Goal: Use online tool/utility: Use online tool/utility

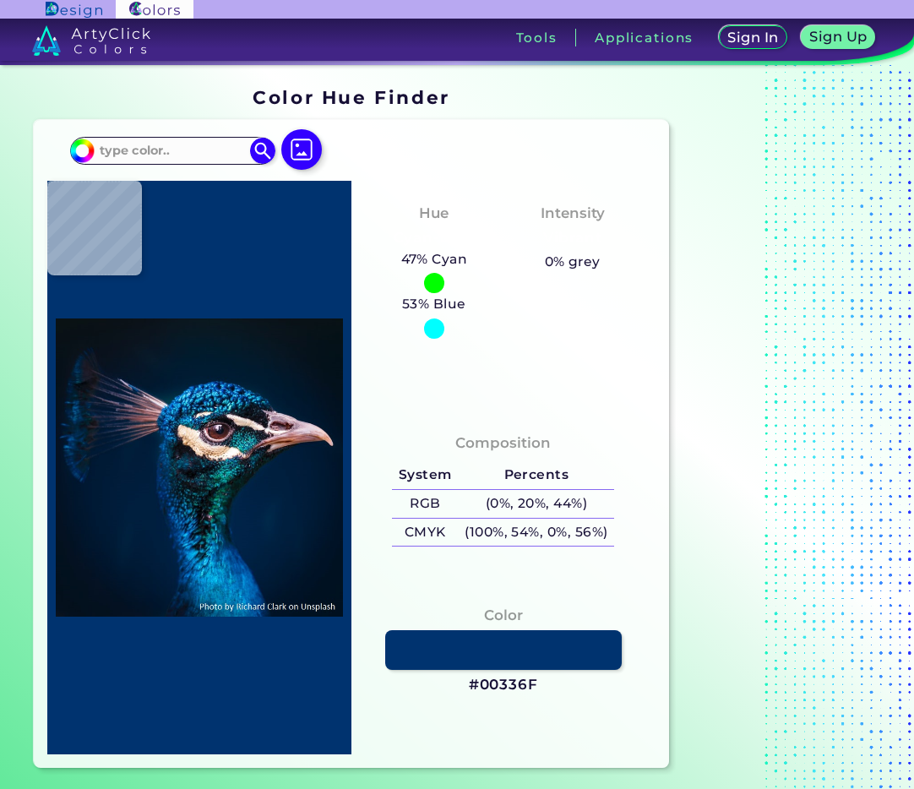
type input "#000000"
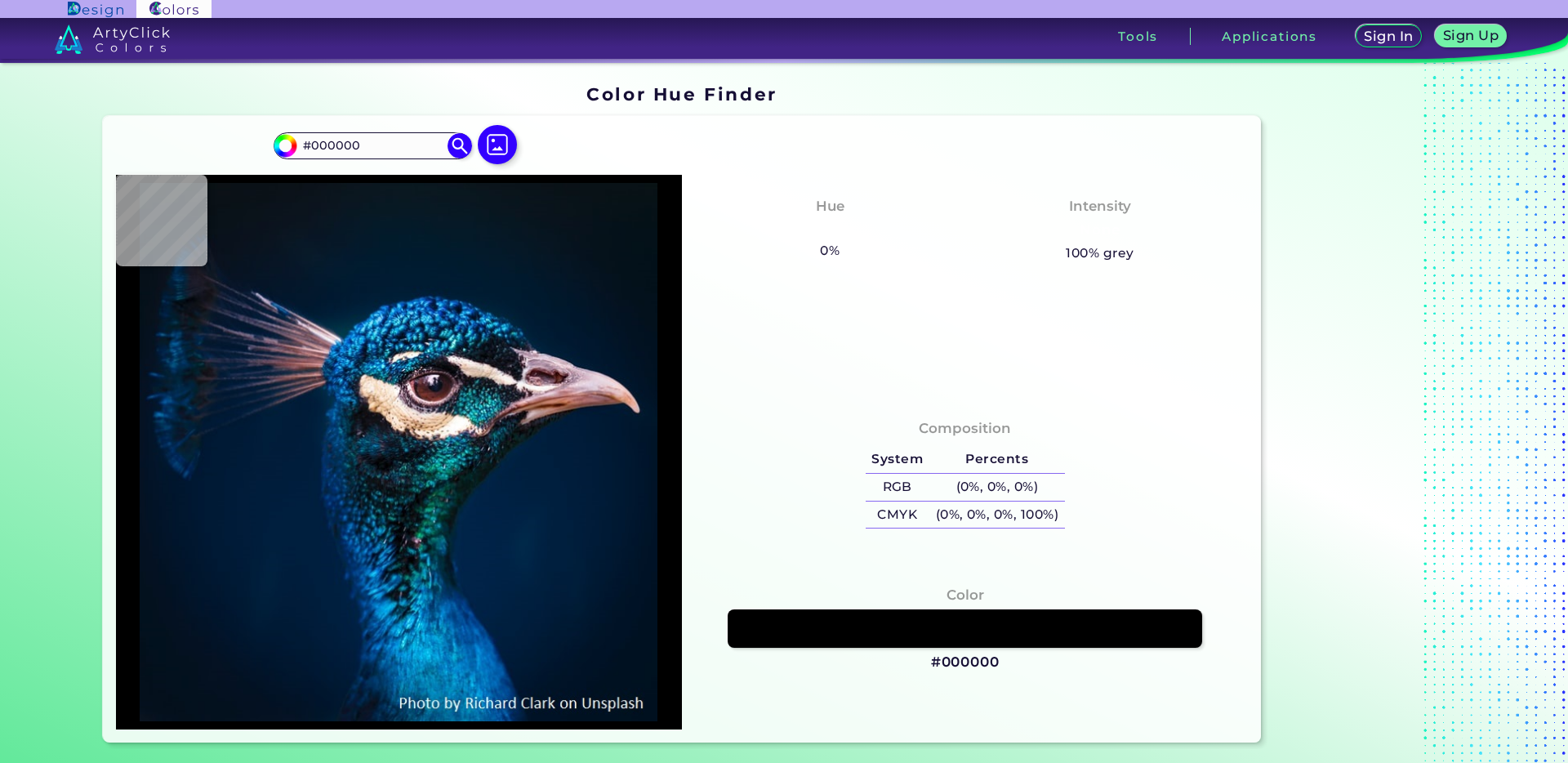
type input "#03111a"
type input "#03111A"
type input "#051827"
type input "#011b2a"
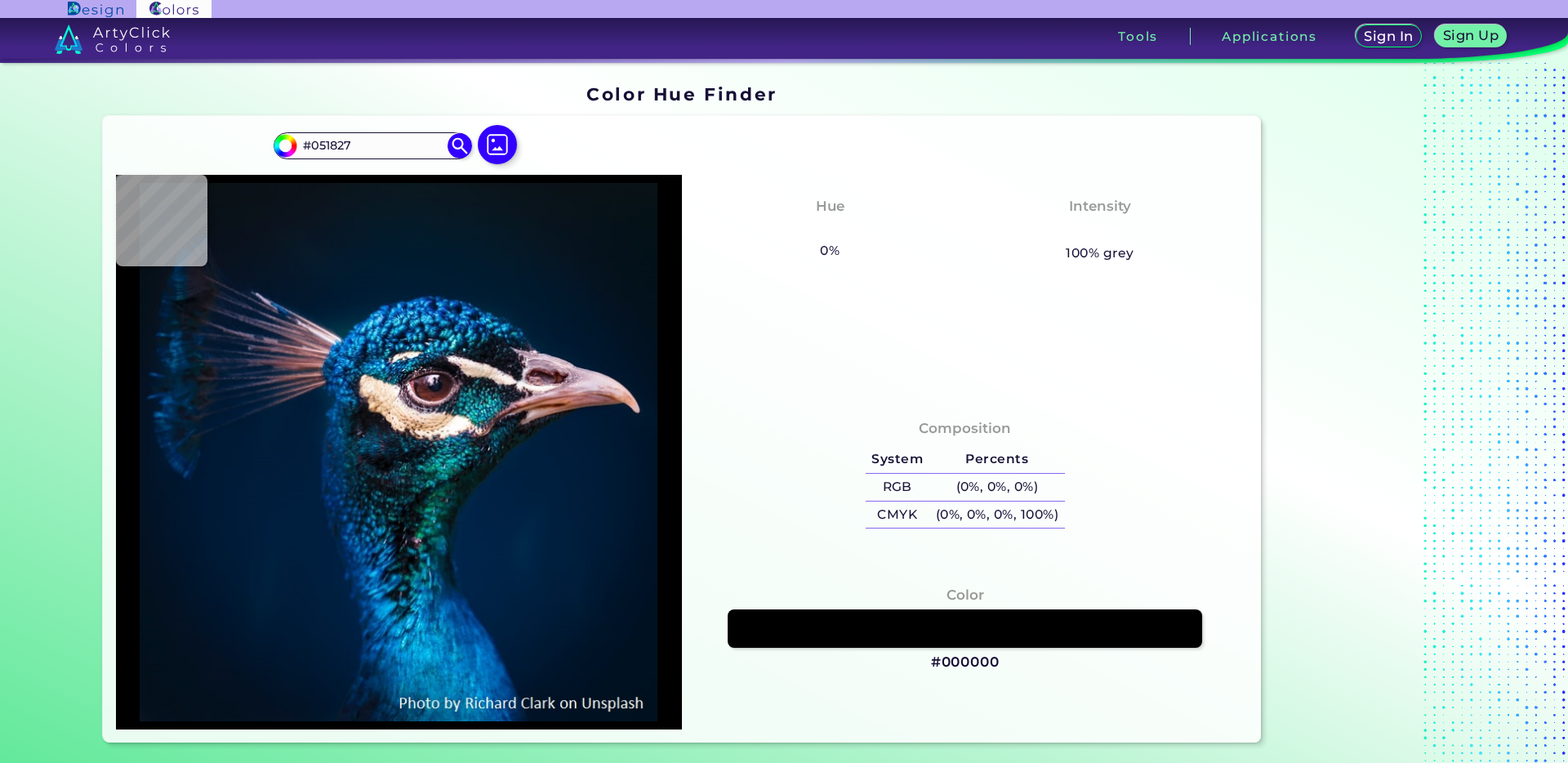
type input "#011B2A"
type input "#0b141d"
type input "#0B141D"
type input "#0c1117"
type input "#0C1117"
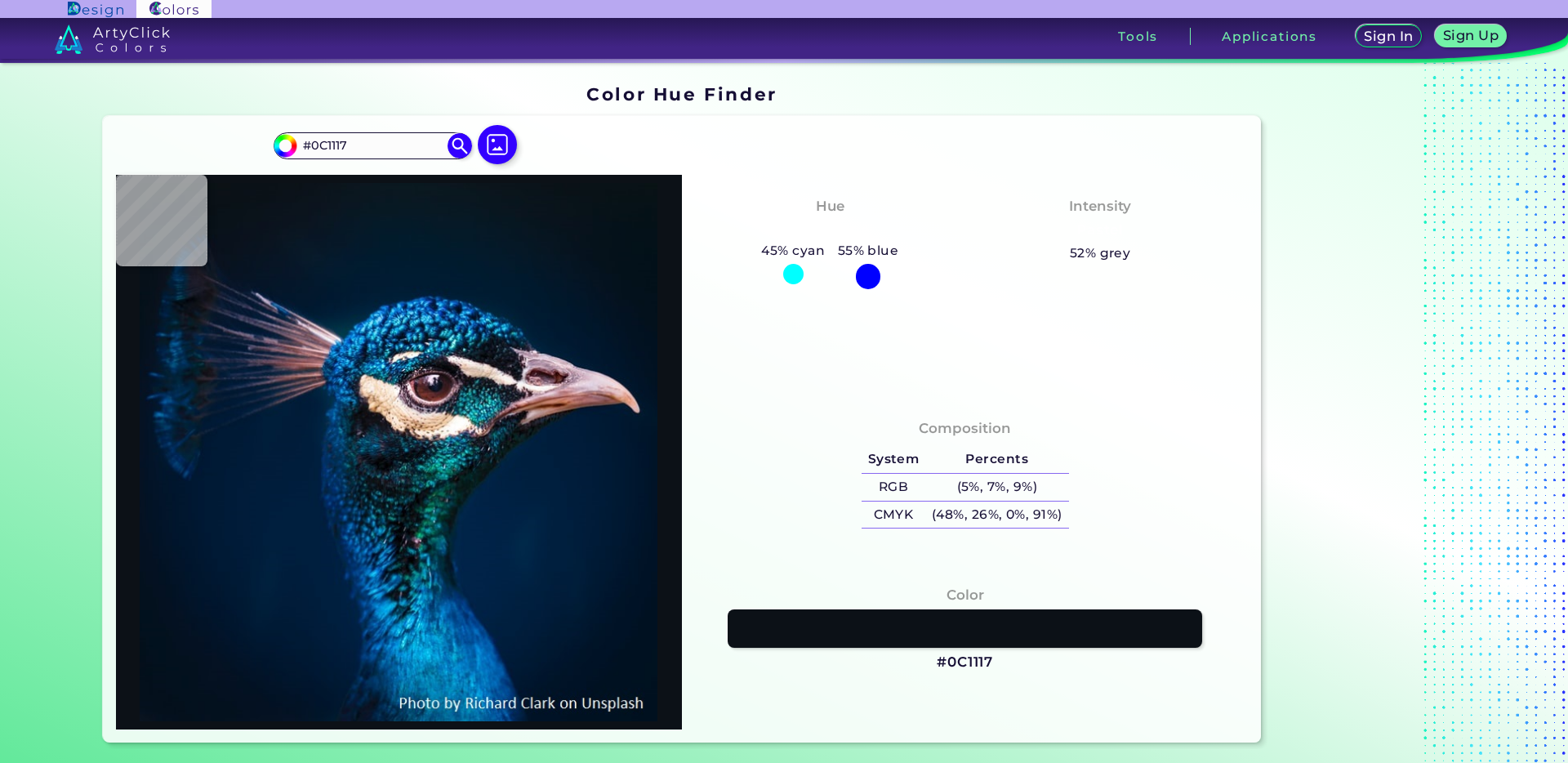
type input "#071925"
type input "#081827"
type input "#031b2f"
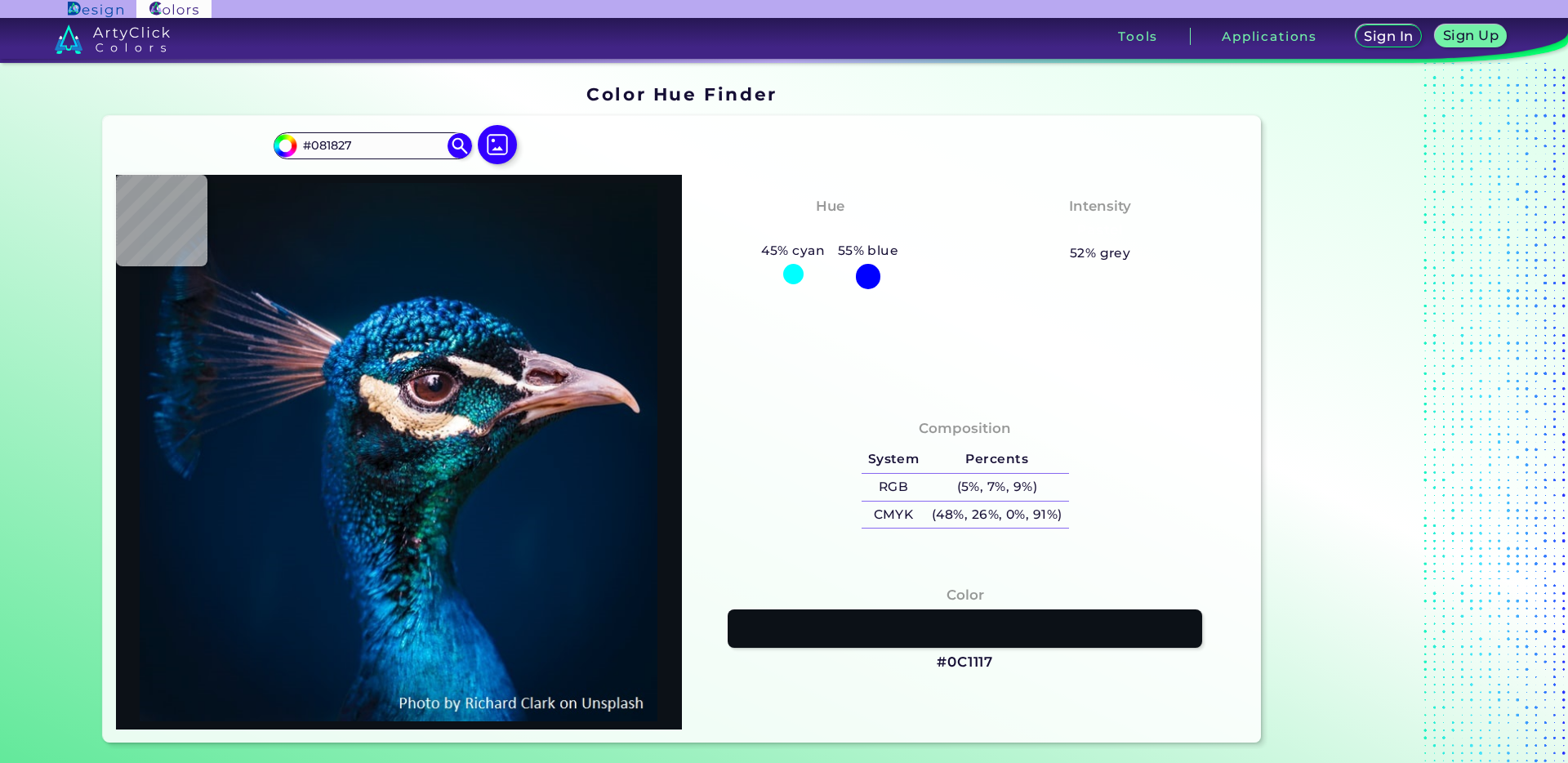
type input "#031B2F"
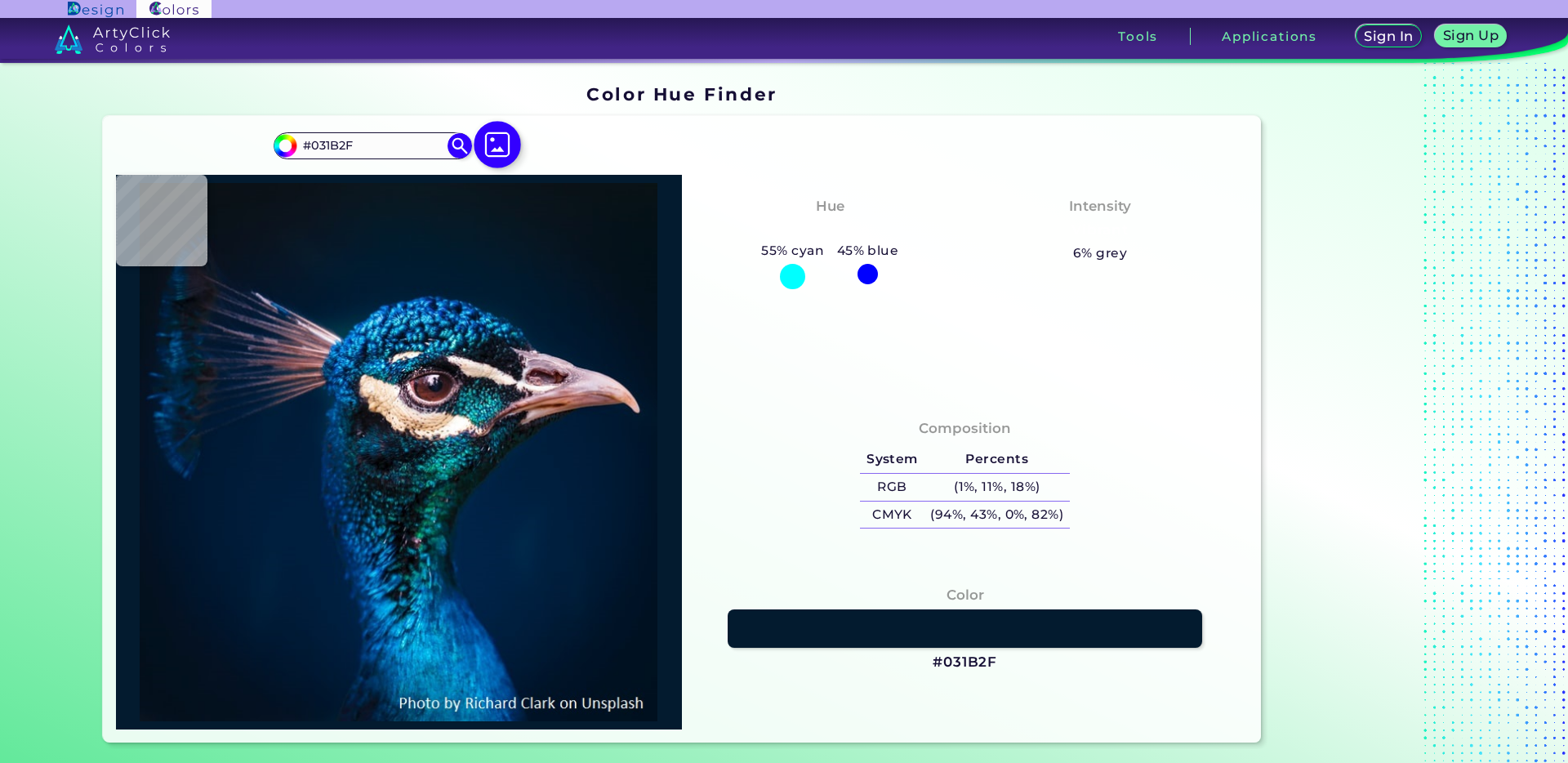
click at [506, 150] on img at bounding box center [497, 144] width 47 height 47
click at [0, 0] on input "file" at bounding box center [0, 0] width 0 height 0
type input "#000000"
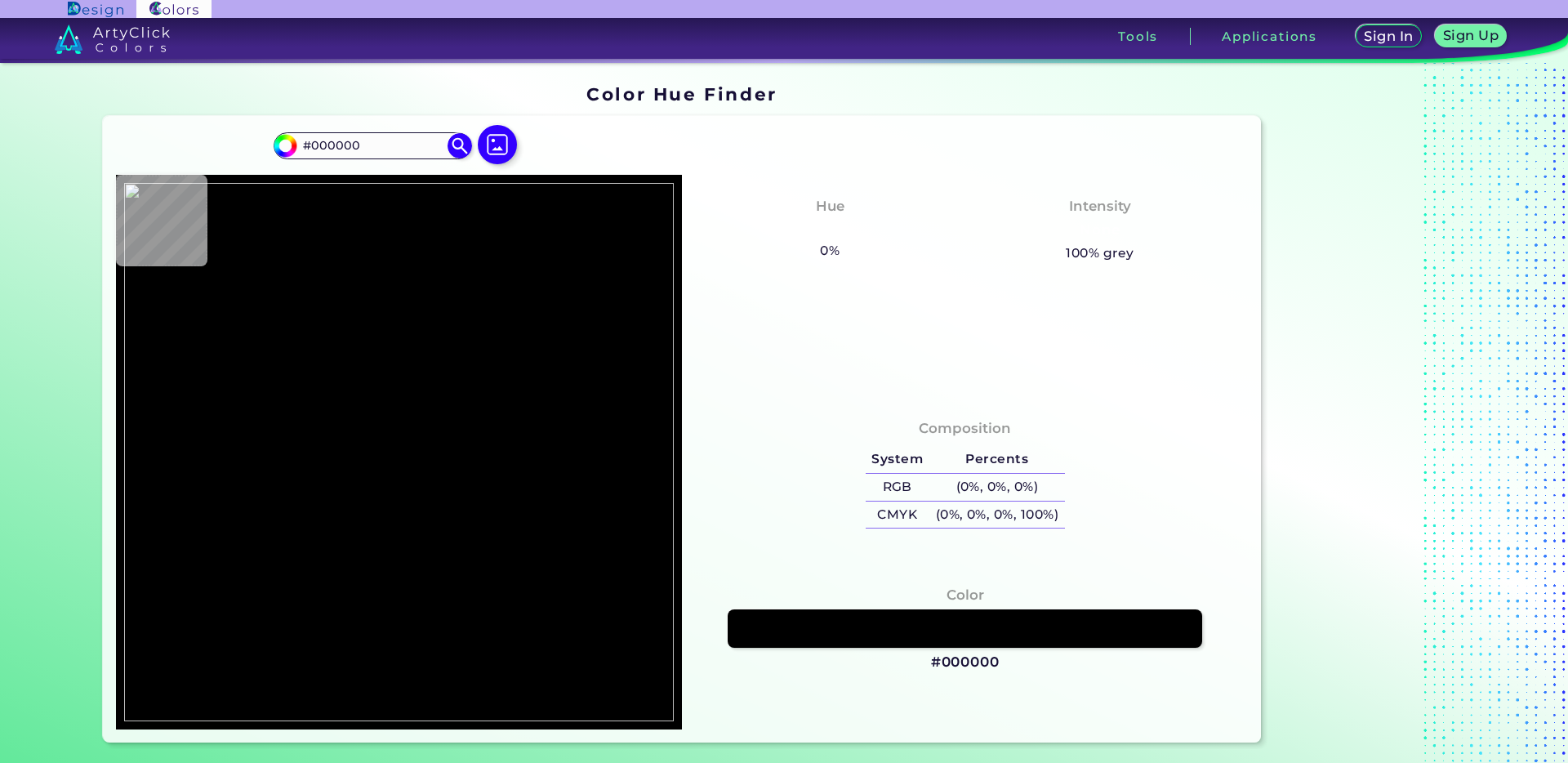
type input "#fbfbf9"
type input "#FBFBF9"
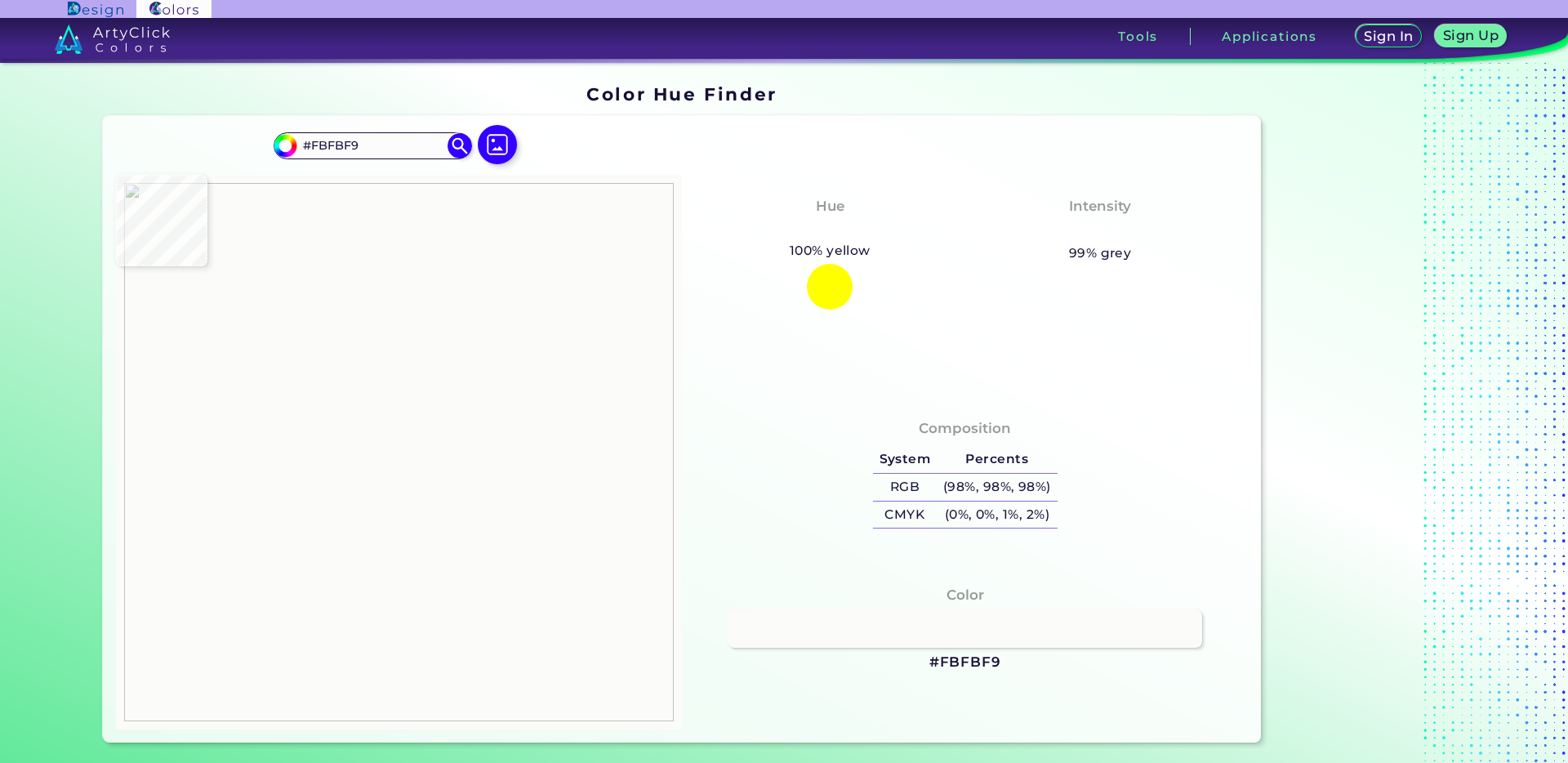
type input "#fcfafb"
type input "#FCFAFB"
type input "#fbfbfb"
type input "#FBFBFB"
type input "#fbf9fa"
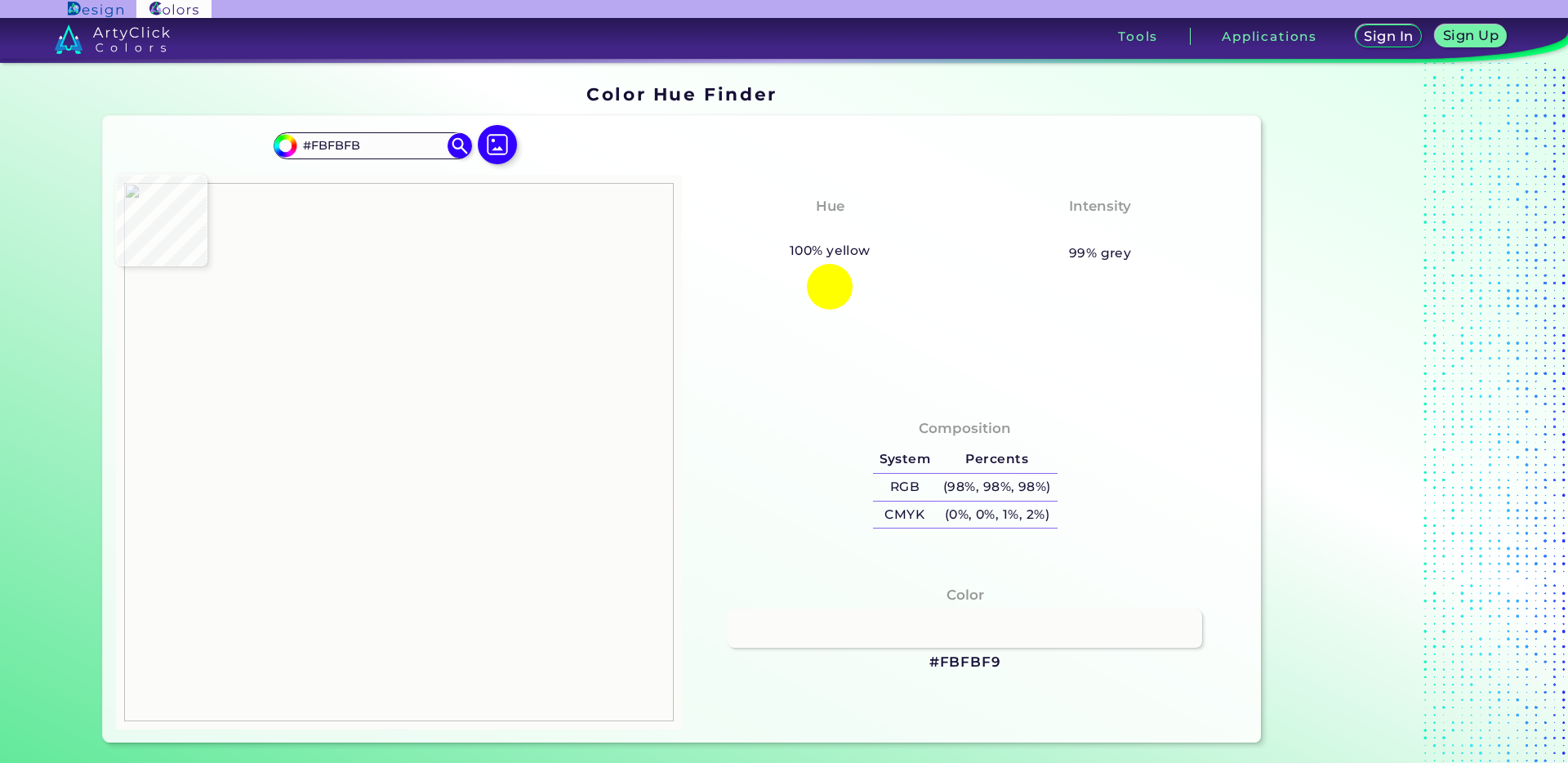
type input "#FBF9FA"
type input "#fcfbf9"
type input "#FCFBF9"
type input "#fbfaf8"
type input "#FBFAF8"
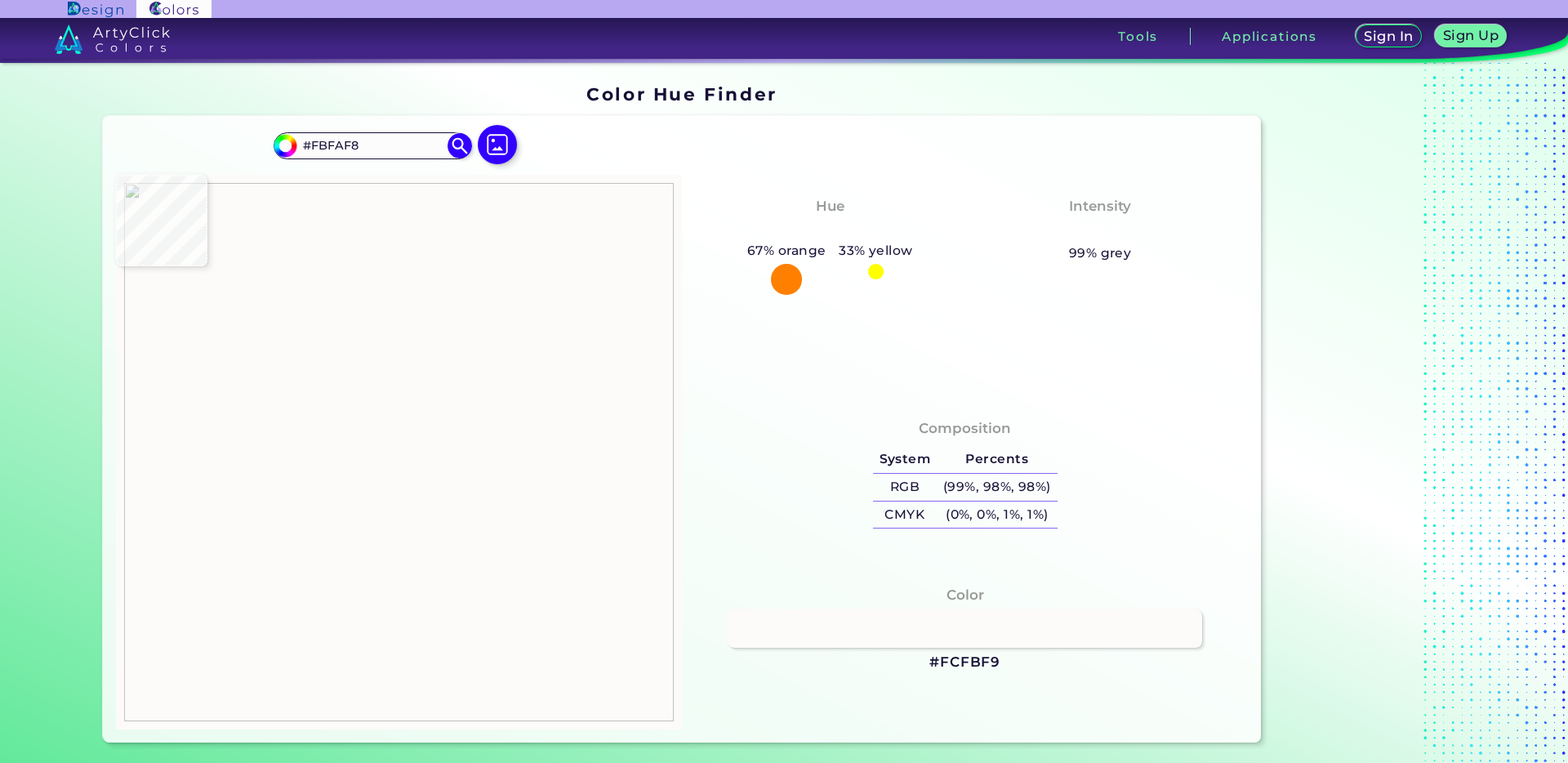
type input "#faf9f7"
type input "#FAF9F7"
type input "#fbfaf8"
type input "#FBFAF8"
type input "#f7f5f1"
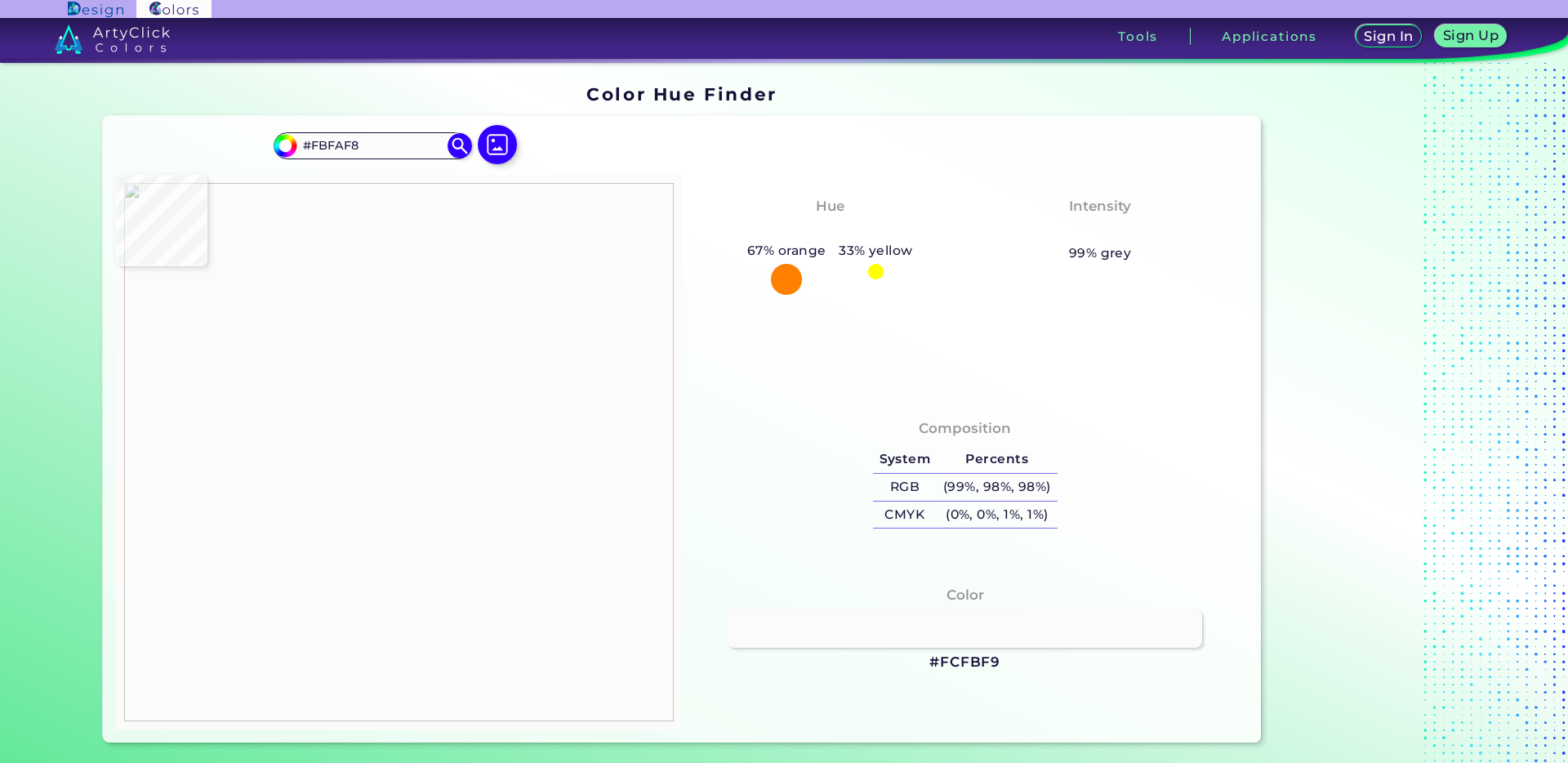
type input "#F7F5F1"
type input "#a79584"
type input "#A79584"
type input "#feba05"
type input "#FEBA05"
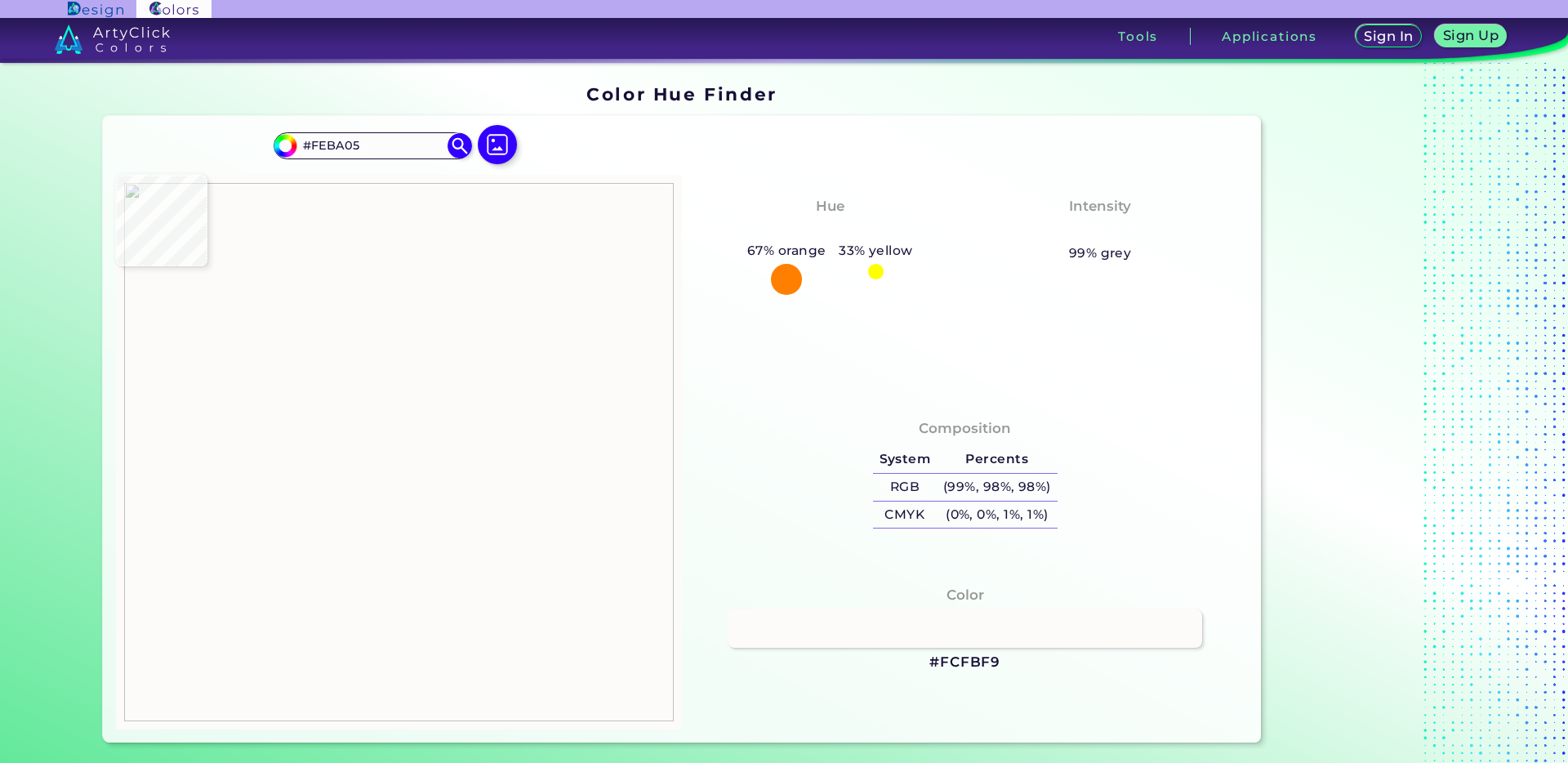
type input "#ffeed2"
type input "#FFEED2"
type input "#fcfcfc"
type input "#FCFCFC"
type input "#fbfbfb"
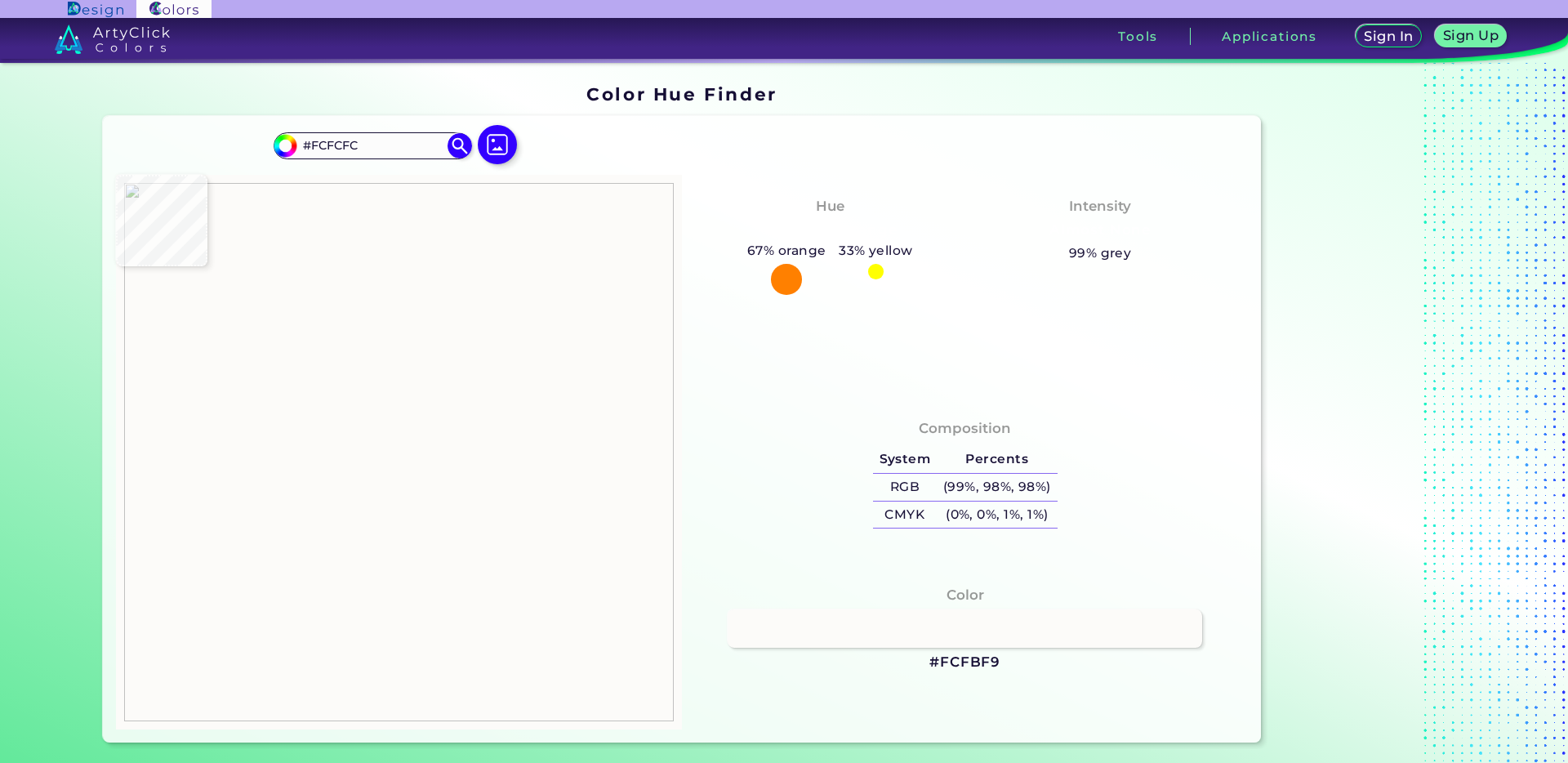
type input "#FBFBFB"
type input "#fcfcfc"
type input "#FCFCFC"
type input "#fbfbfb"
type input "#FBFBFB"
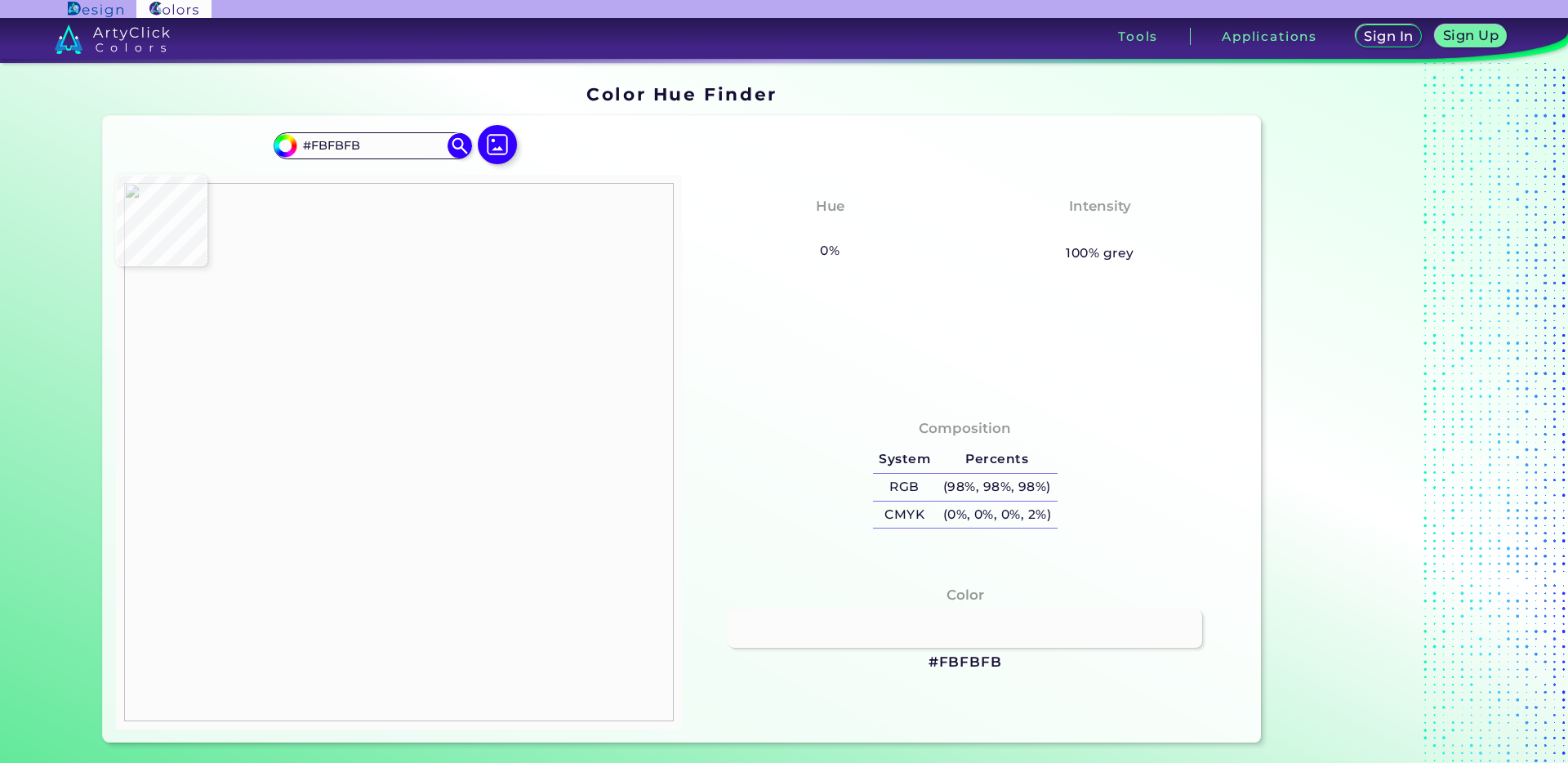
type input "#fcfcfc"
type input "#FCFCFC"
type input "#fbfbfb"
type input "#FBFBFB"
type input "#f9b89b"
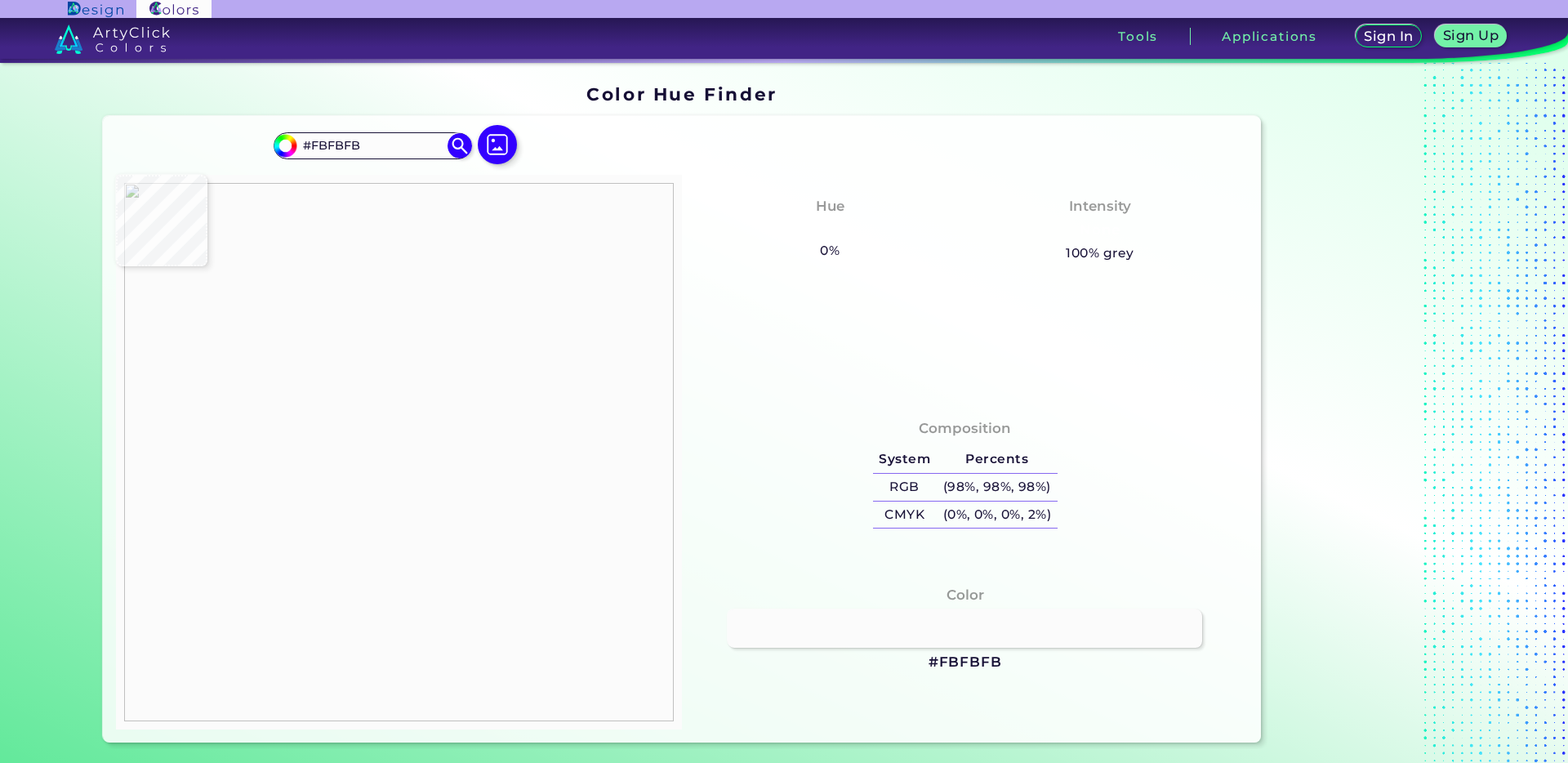
type input "#F9B89B"
type input "#c87e57"
type input "#C87E57"
type input "#be7d5a"
type input "#BE7D5A"
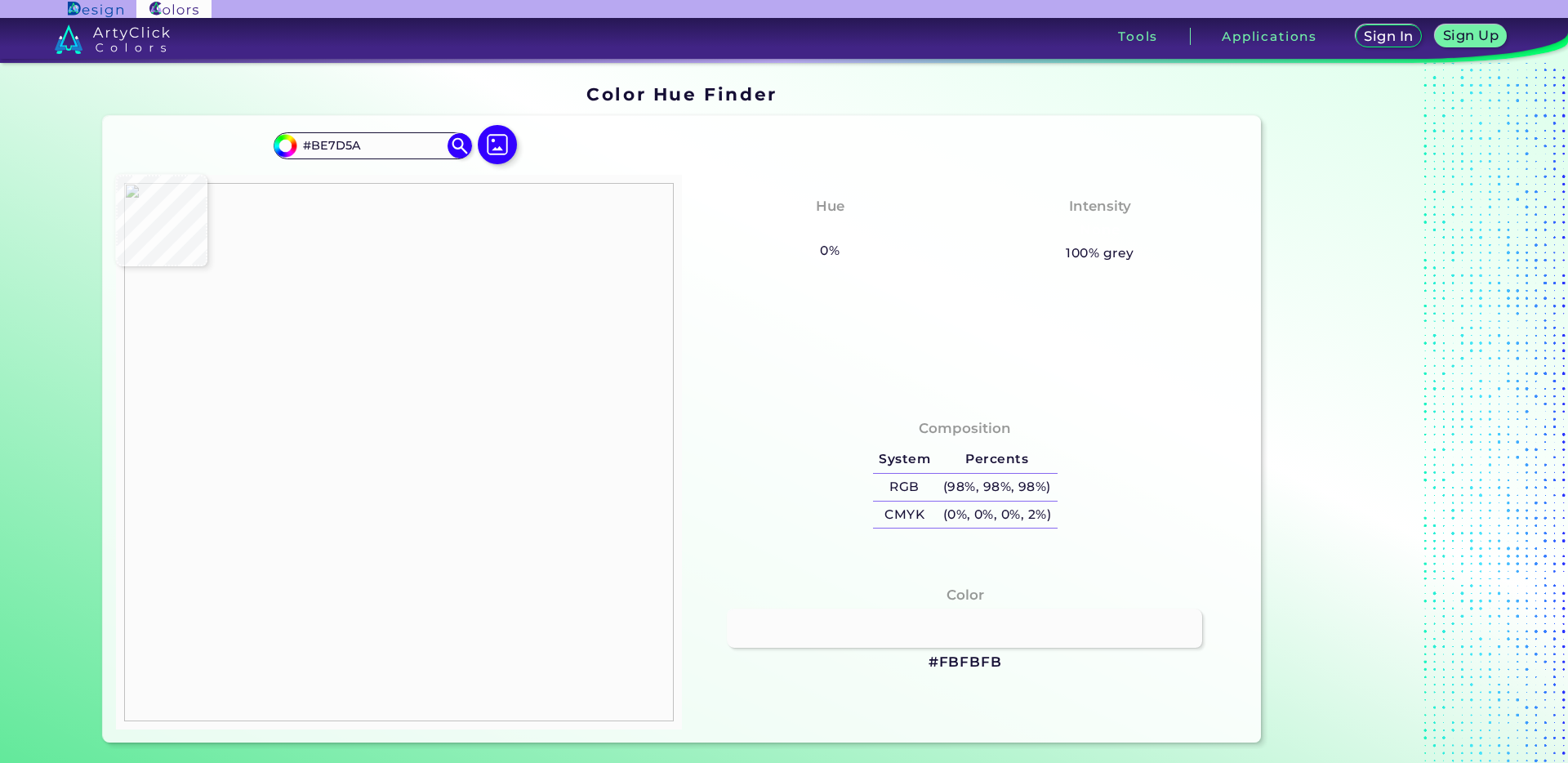
type input "#d79e73"
type input "#D79E73"
type input "#dc9d71"
type input "#DC9D71"
type input "#935d40"
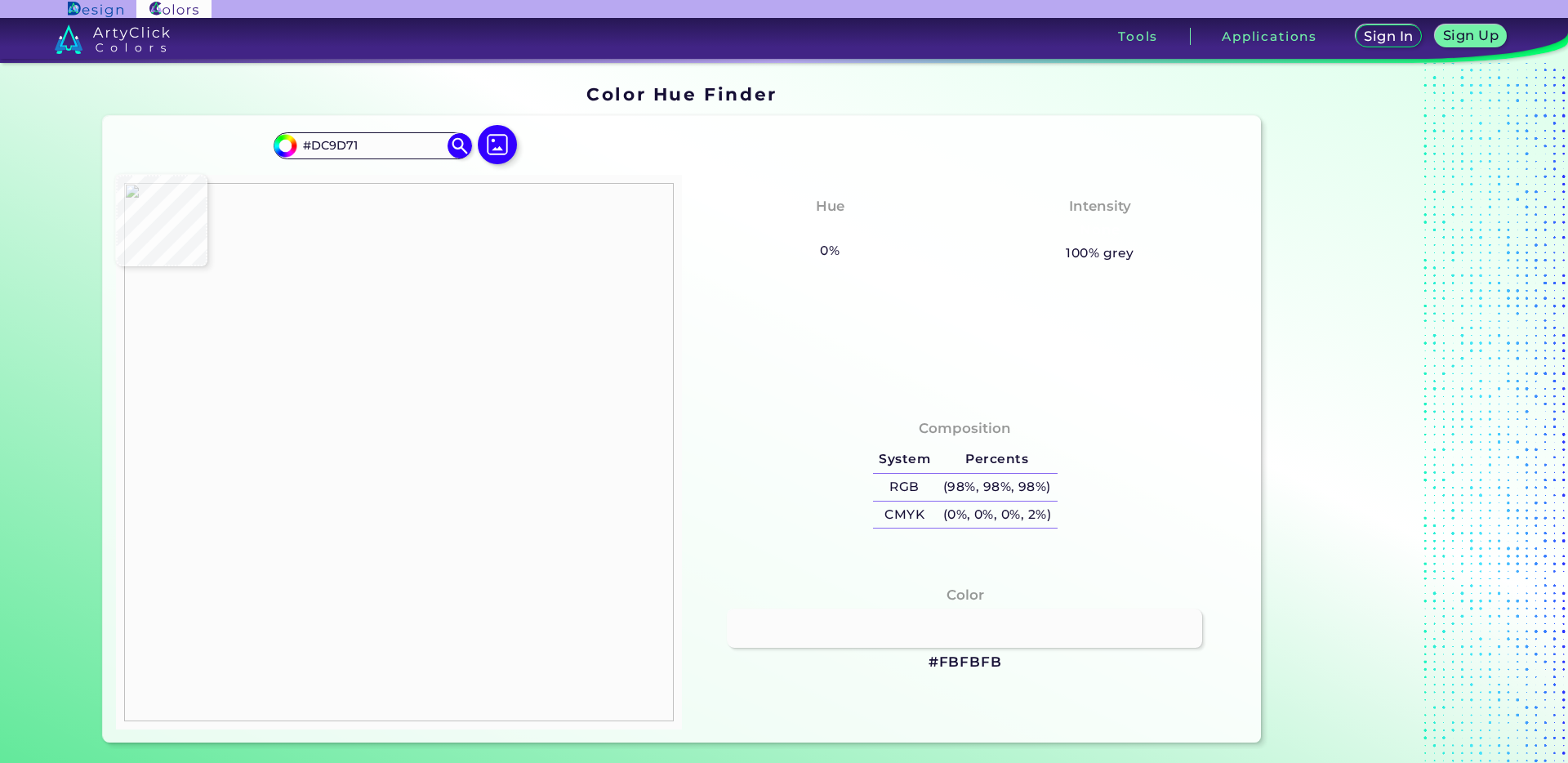
type input "#935D40"
type input "#714225"
type input "#09070a"
type input "#09070A"
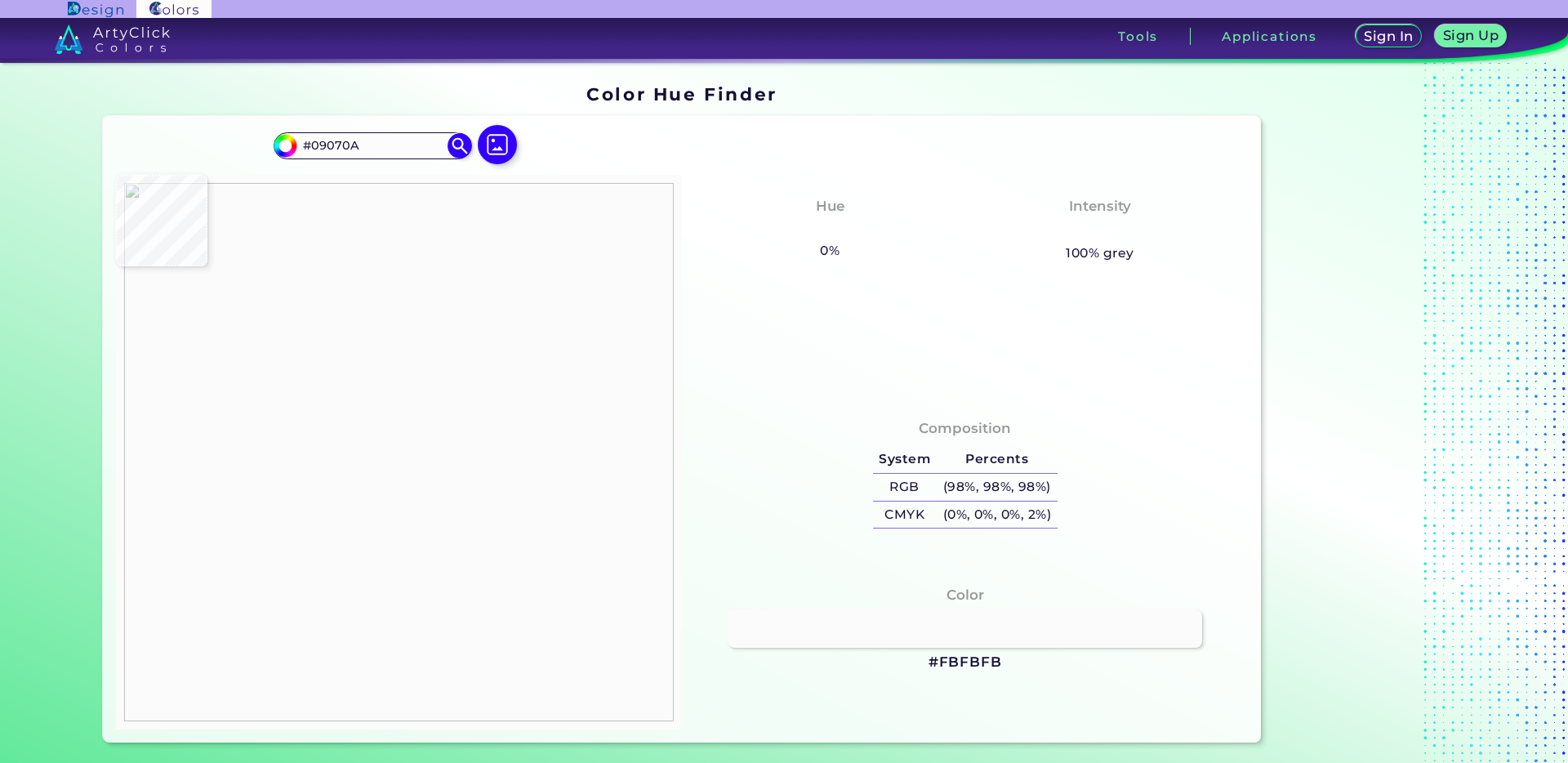
type input "#060409"
type input "#010004"
type input "#140b09"
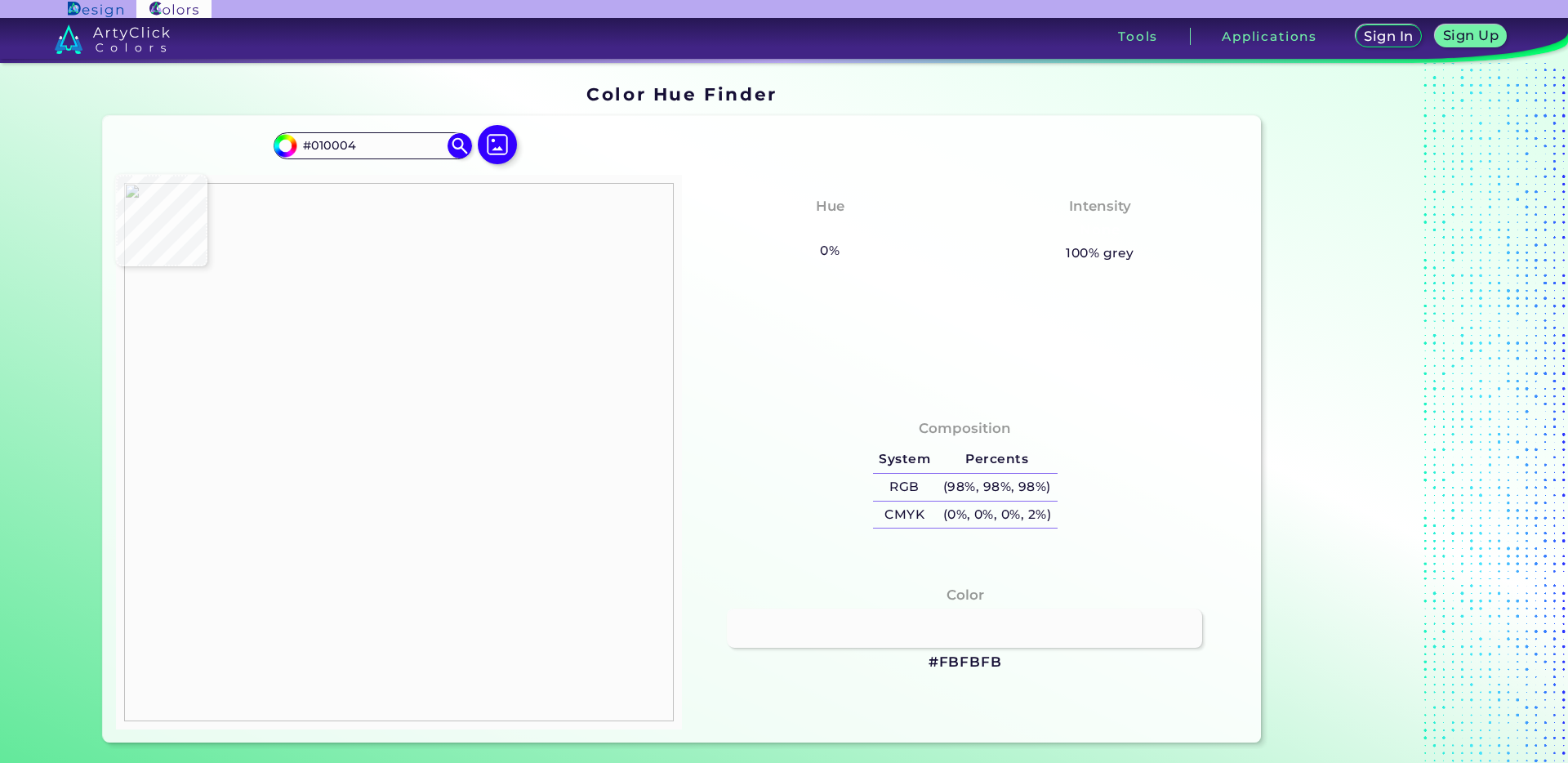
type input "#140B09"
type input "#0a0a12"
type input "#0A0A12"
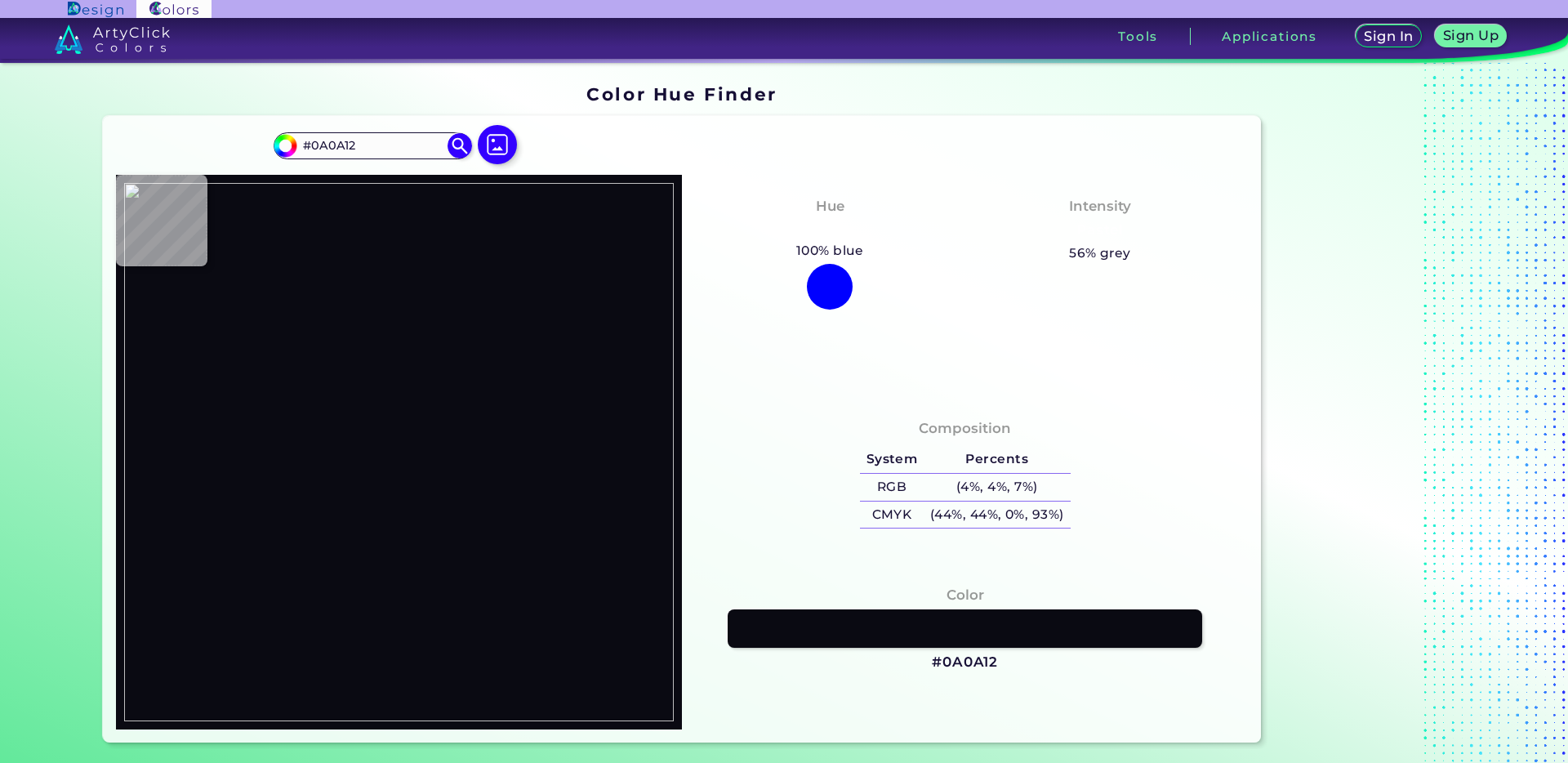
type input "#080811"
type input "#f5d3c9"
type input "#F5D3C9"
type input "#a09194"
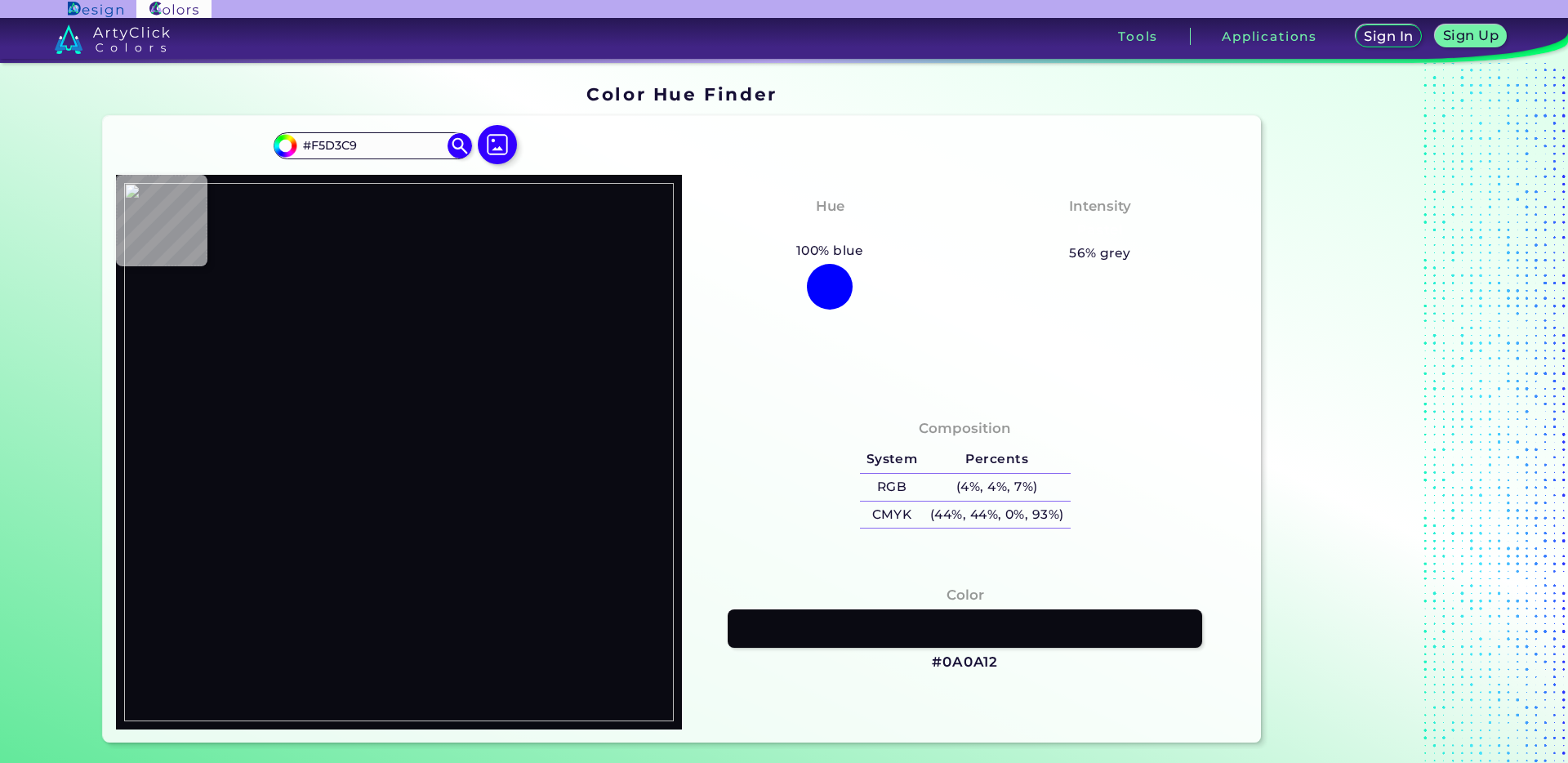
type input "#A09194"
type input "#000c30"
type input "#000C30"
type input "#e3e0dd"
type input "#E3E0DD"
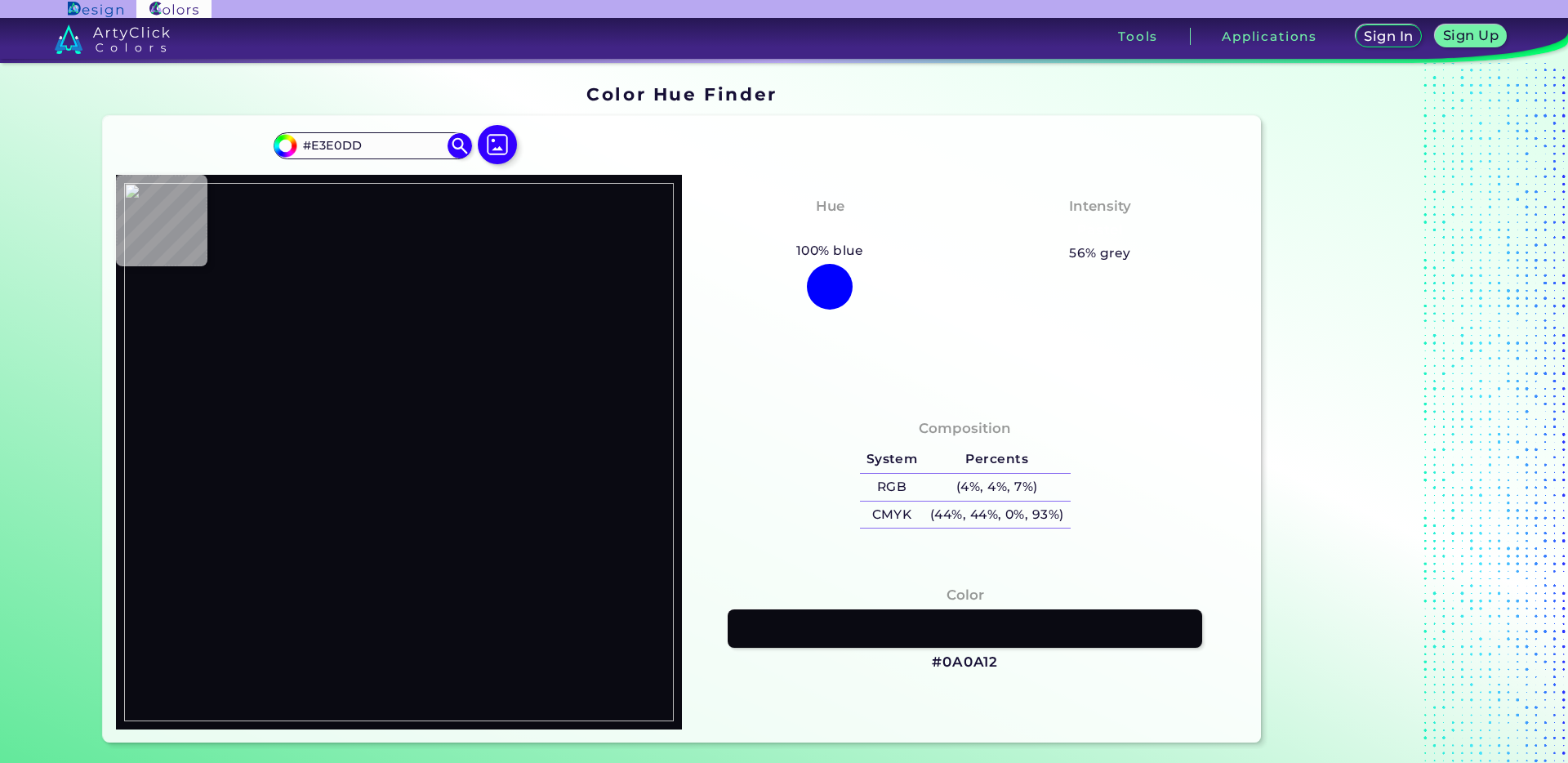
type input "#fd9900"
type input "#FD9900"
type input "#fe9c00"
type input "#FE9C00"
type input "#fc9500"
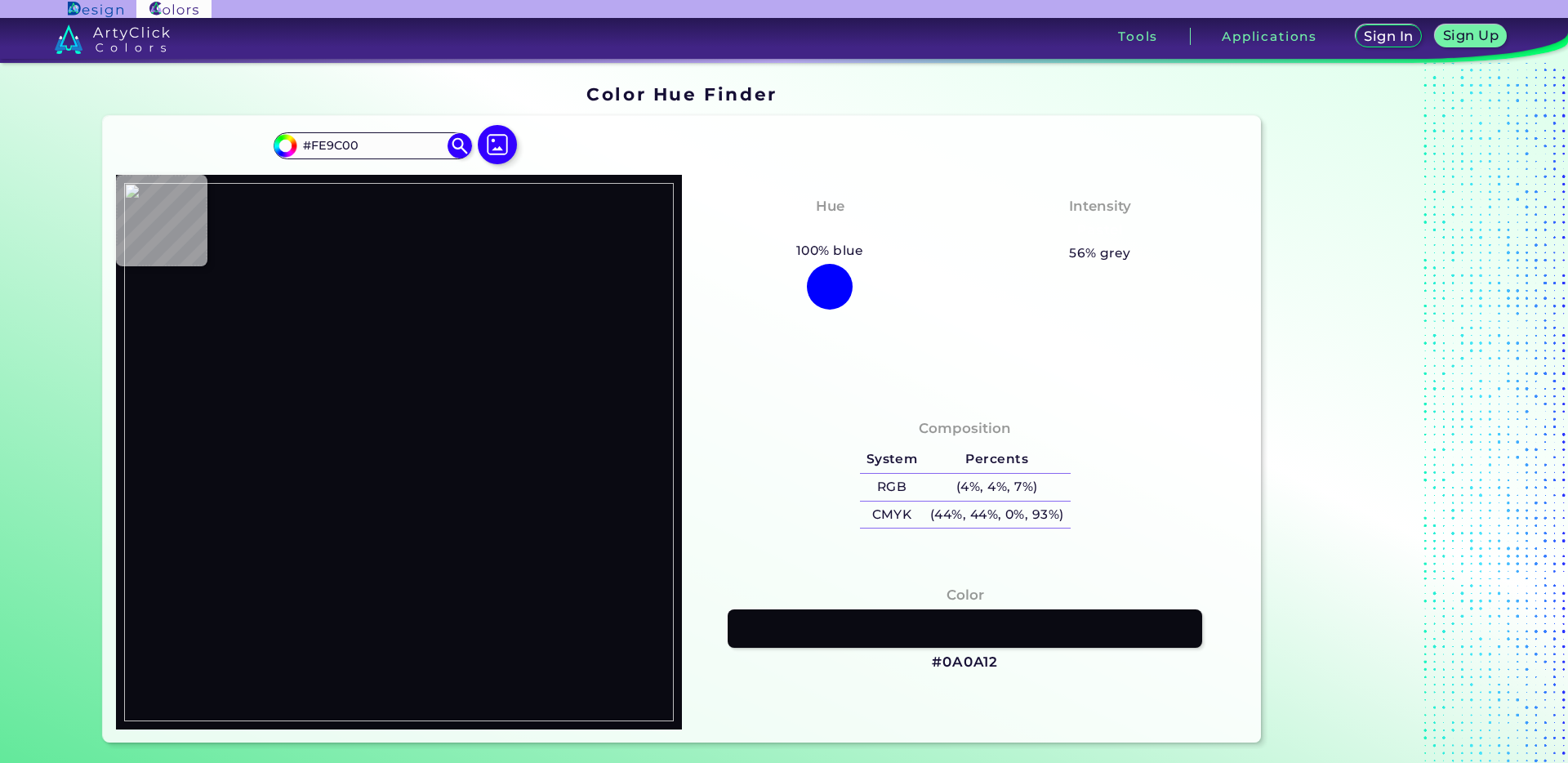
type input "#FC9500"
type input "#ff9c00"
type input "#FF9C00"
type input "#fd9801"
type input "#FD9801"
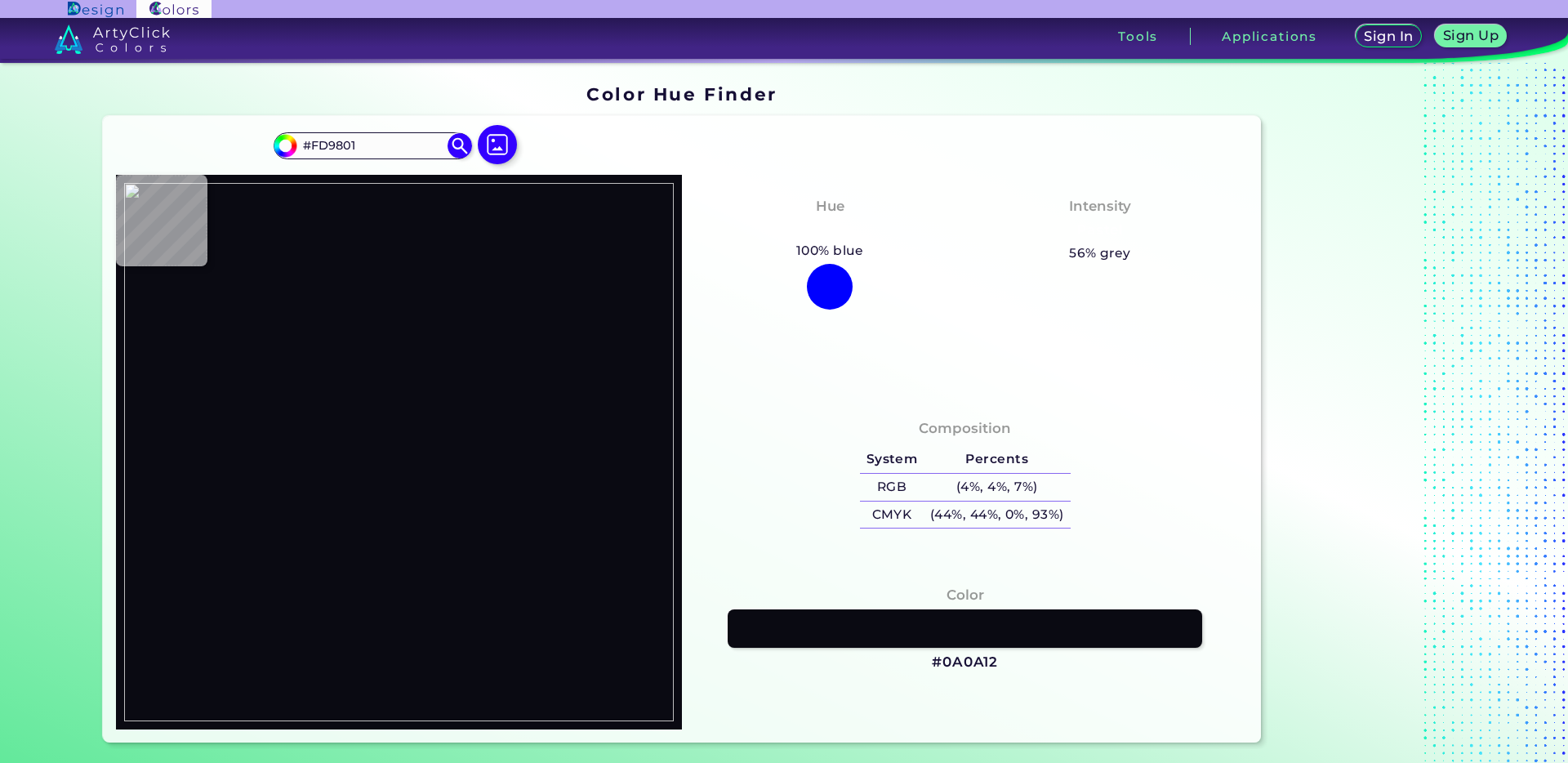
type input "#f98f00"
type input "#F98F00"
type input "#f68f00"
type input "#F68F00"
type input "#fd9b01"
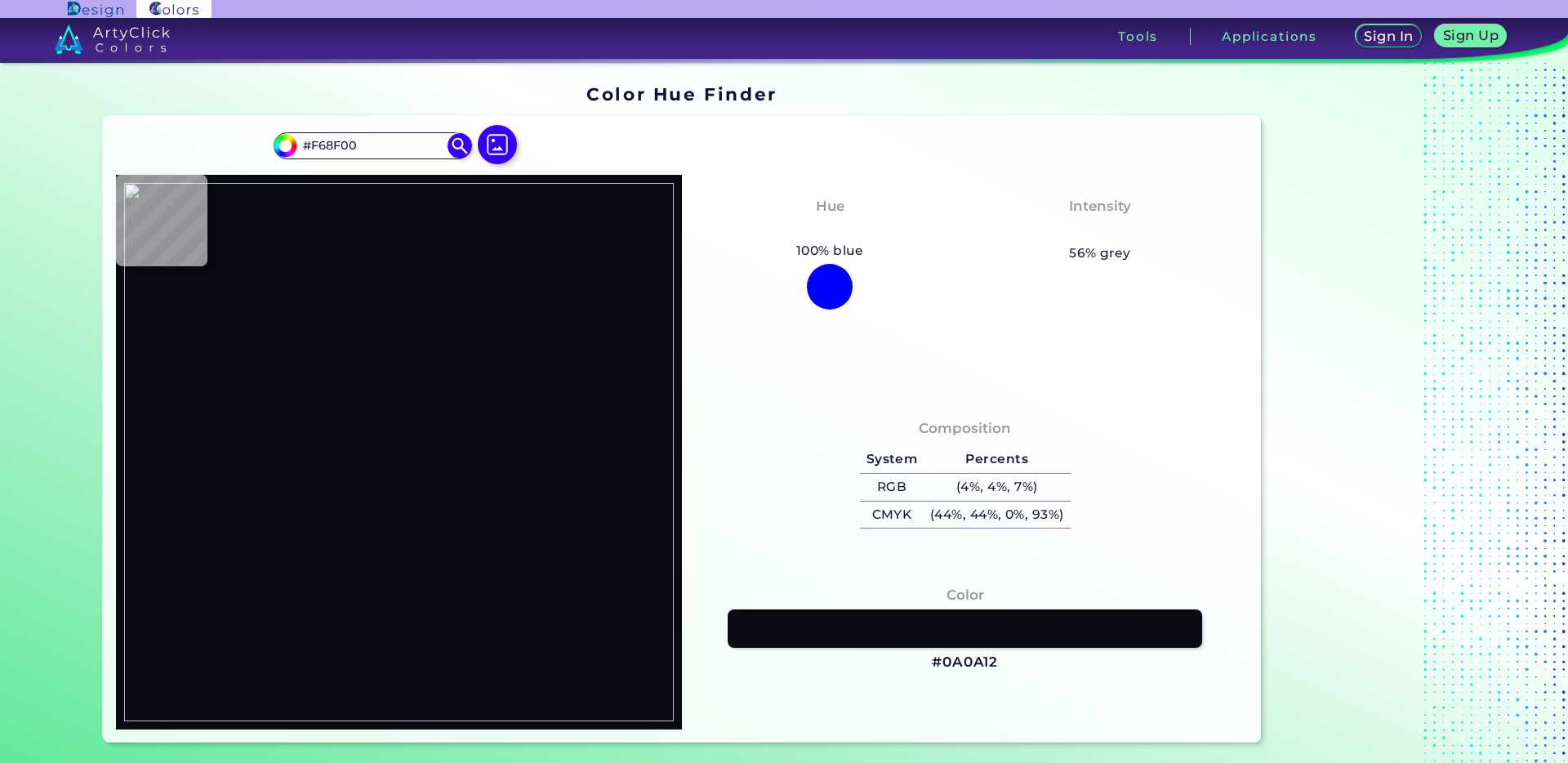
type input "#FD9B01"
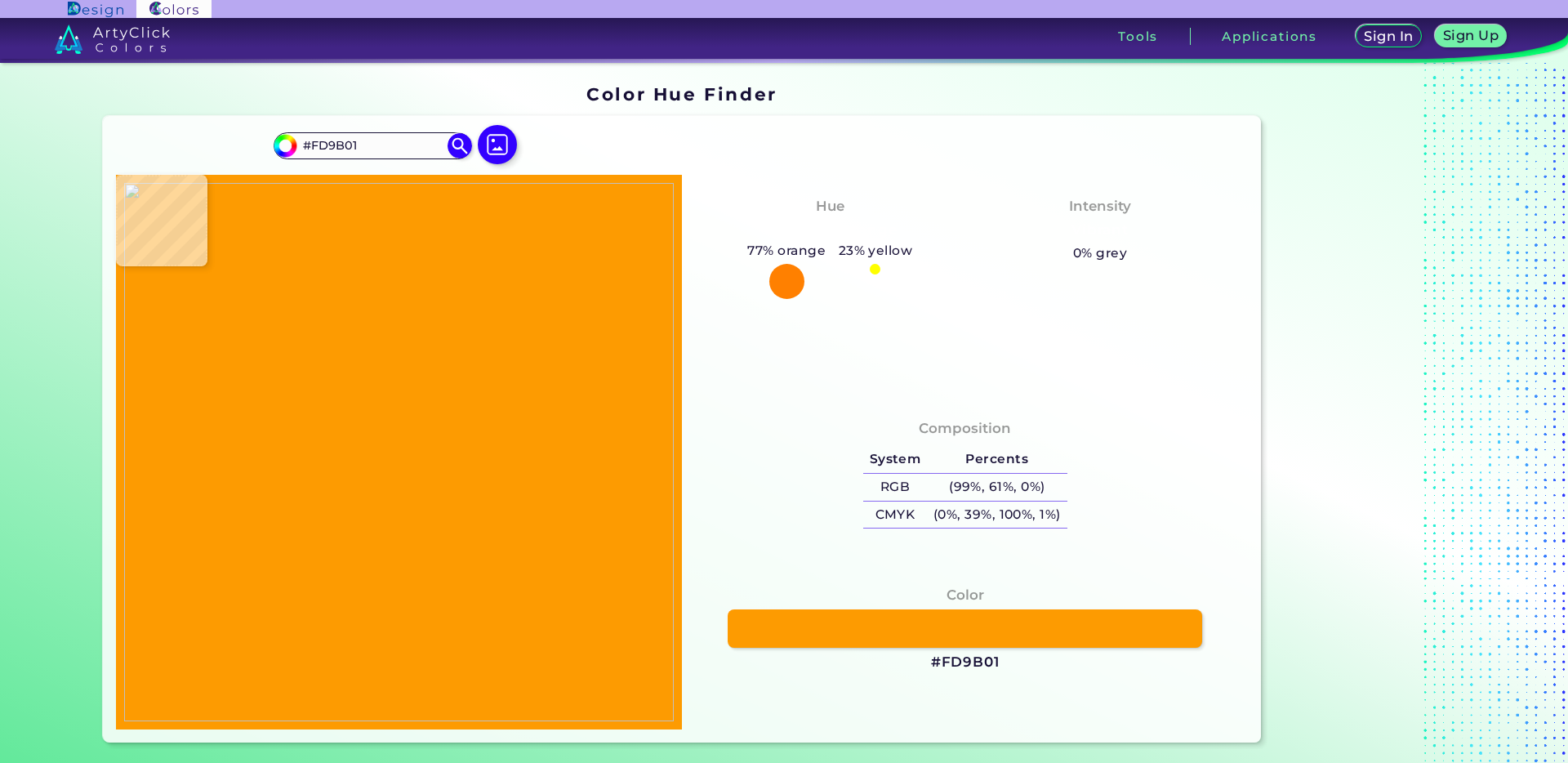
type input "#e67f01"
type input "#E67F01"
type input "#9b5100"
type input "#9B5100"
type input "#17040d"
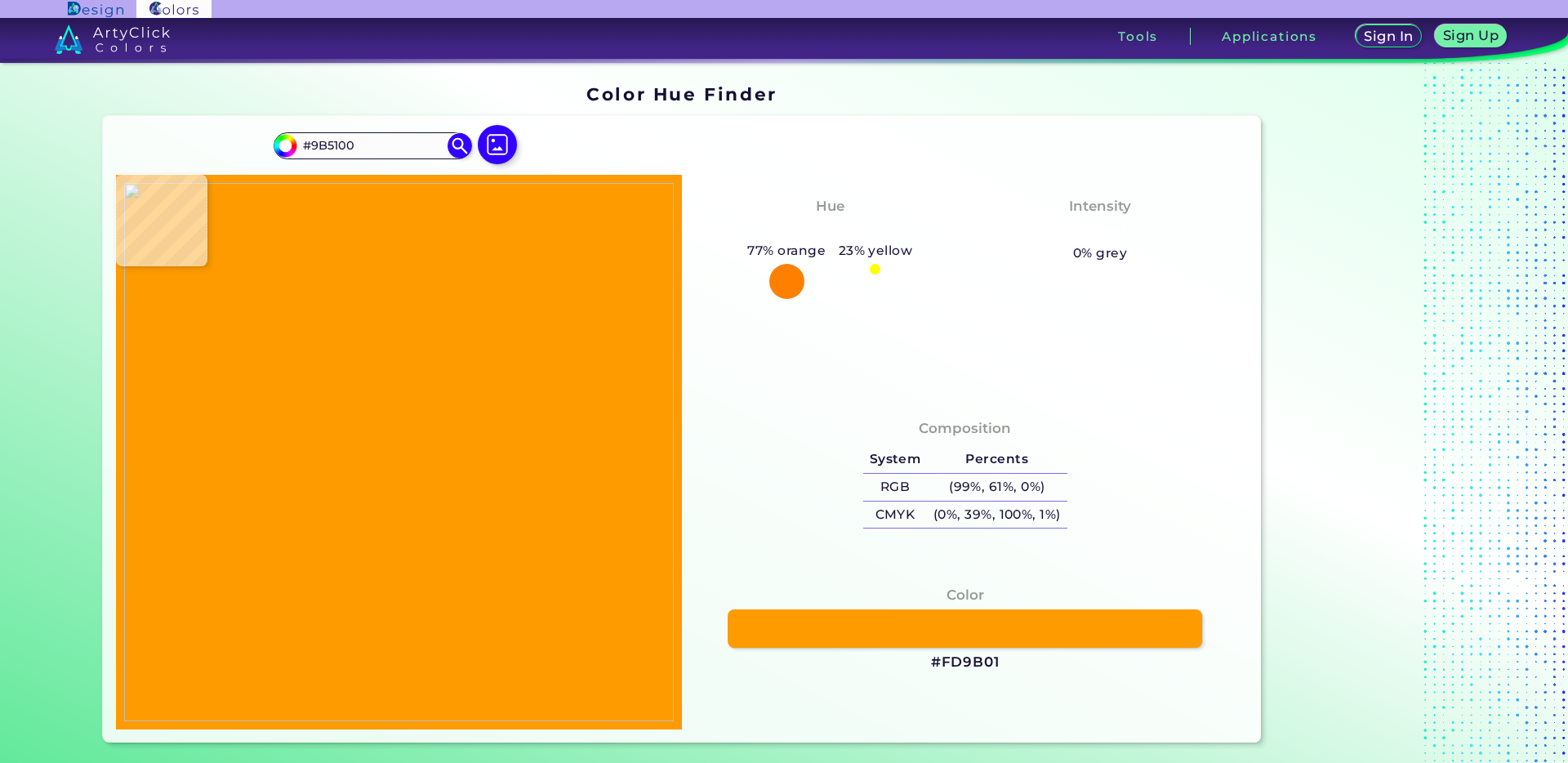
type input "#17040D"
type input "#fe805c"
type input "#FE805C"
type input "#fd4700"
type input "#FD4700"
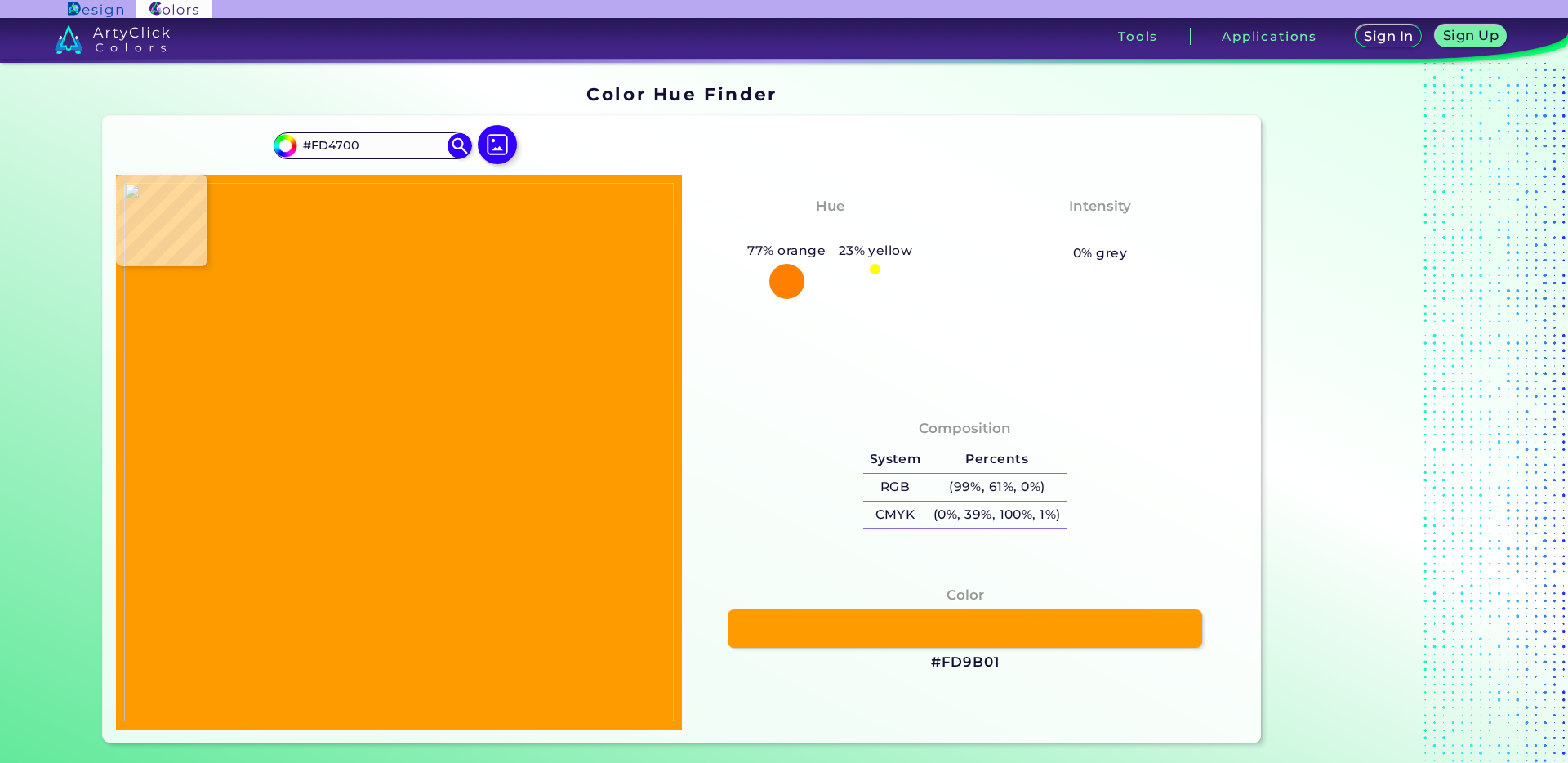
type input "#fe4e00"
type input "#FE4E00"
type input "#9c1d08"
type input "#9C1D08"
type input "#fe5800"
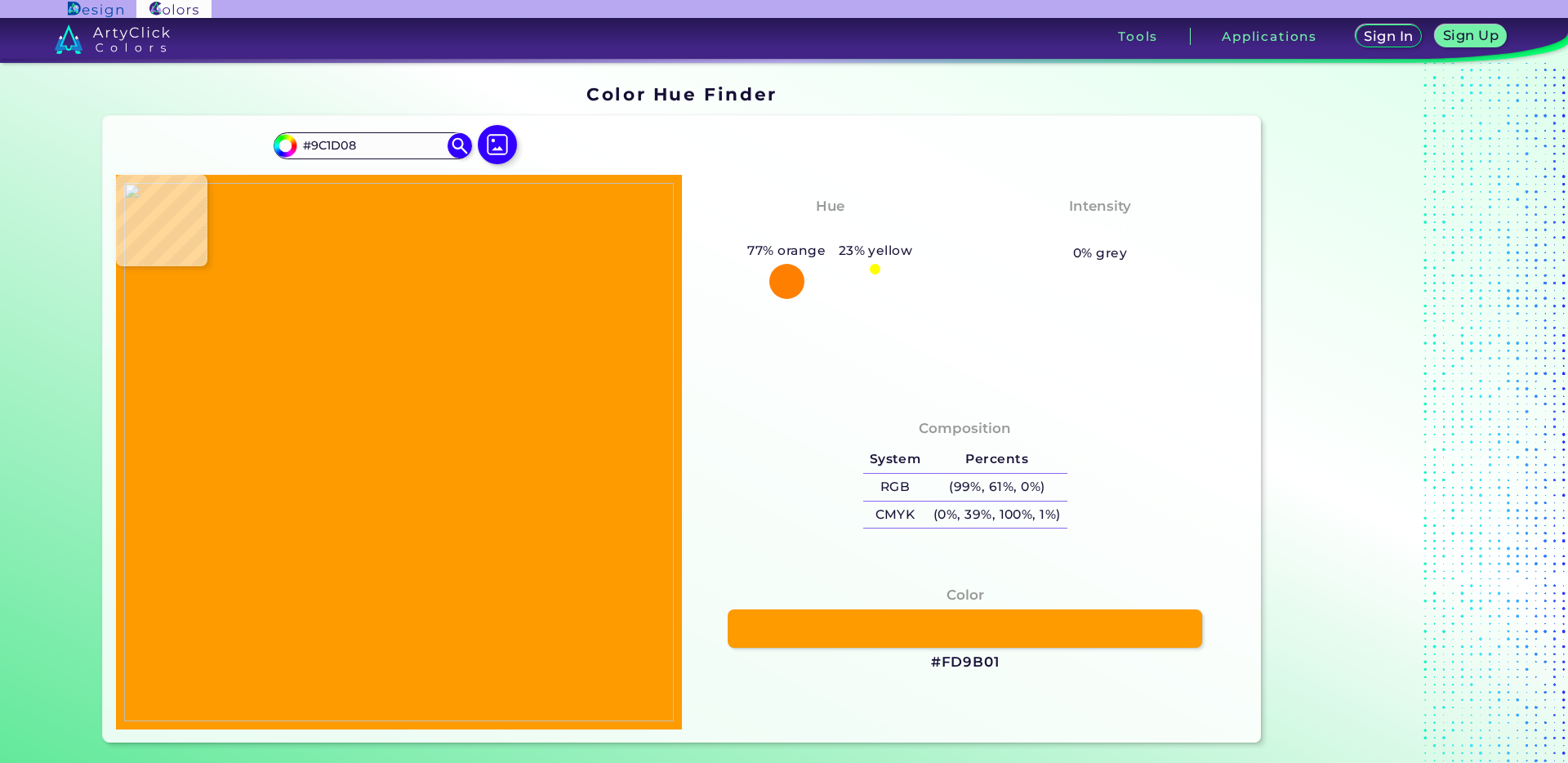
type input "#FE5800"
type input "#240b1d"
type input "#240B1D"
type input "#150e21"
type input "#150E21"
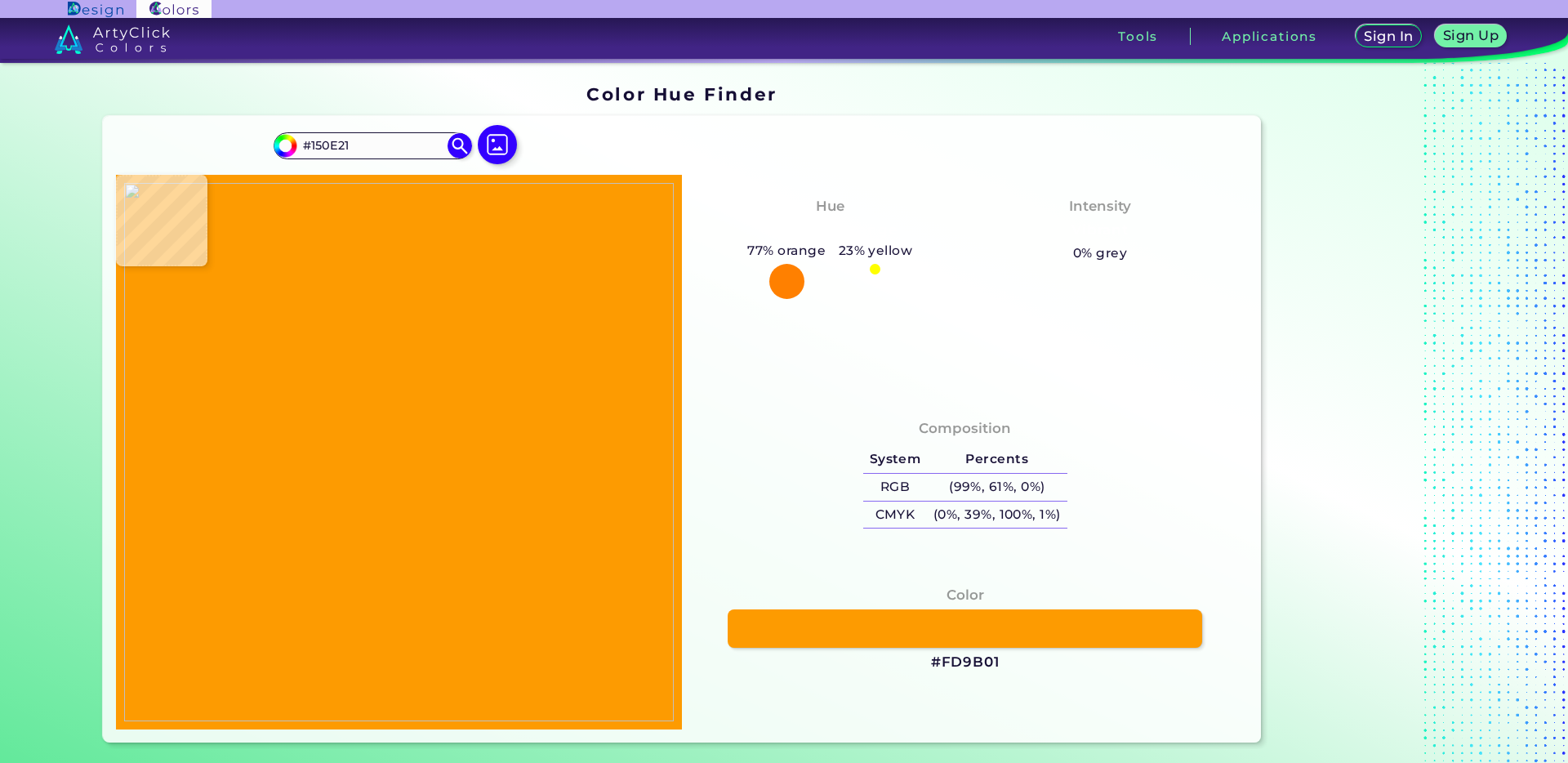
type input "#1b142d"
type input "#1B142D"
type input "#eb7f00"
type input "#EB7F00"
type input "#fc9200"
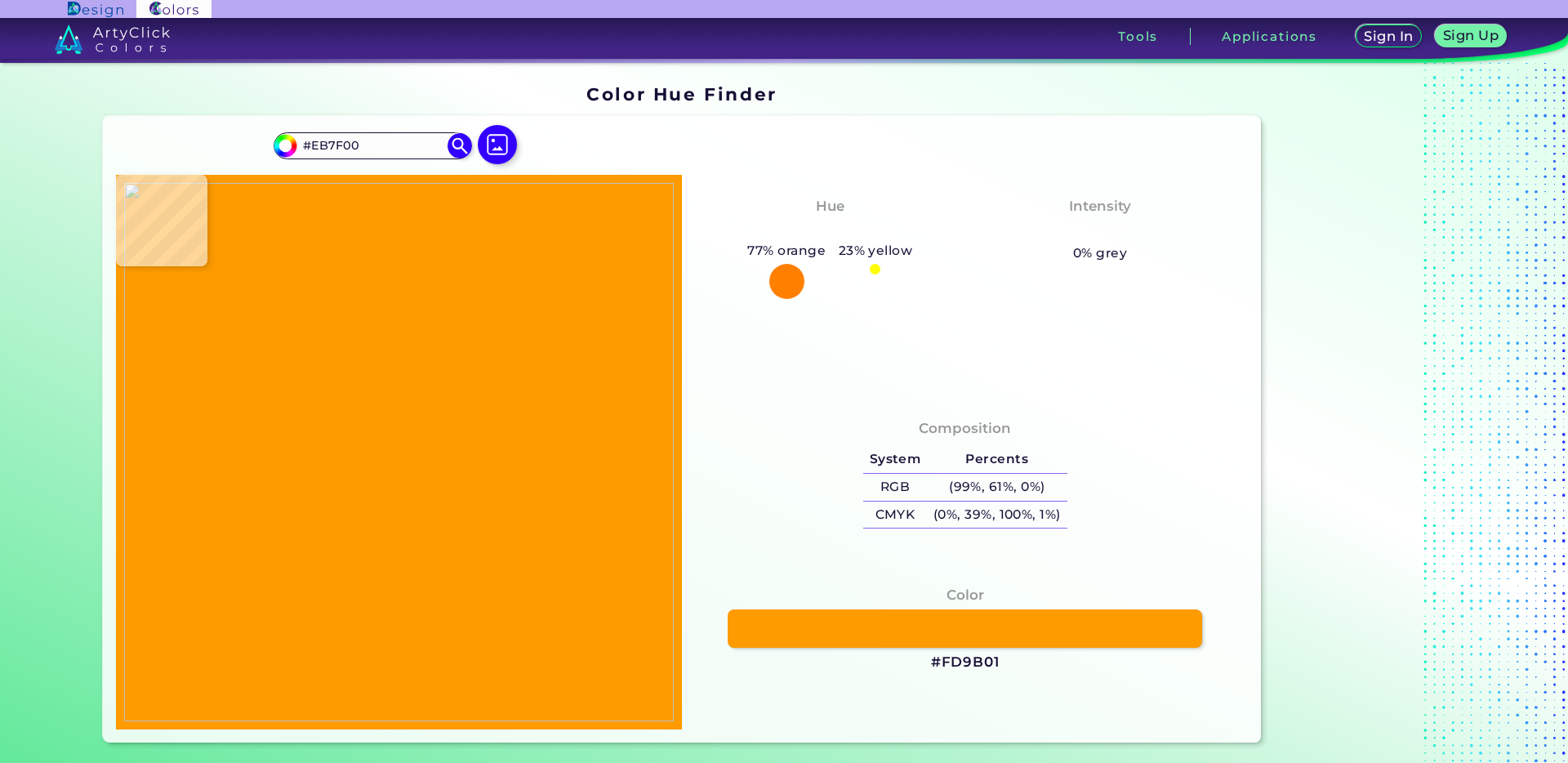
type input "#FC9200"
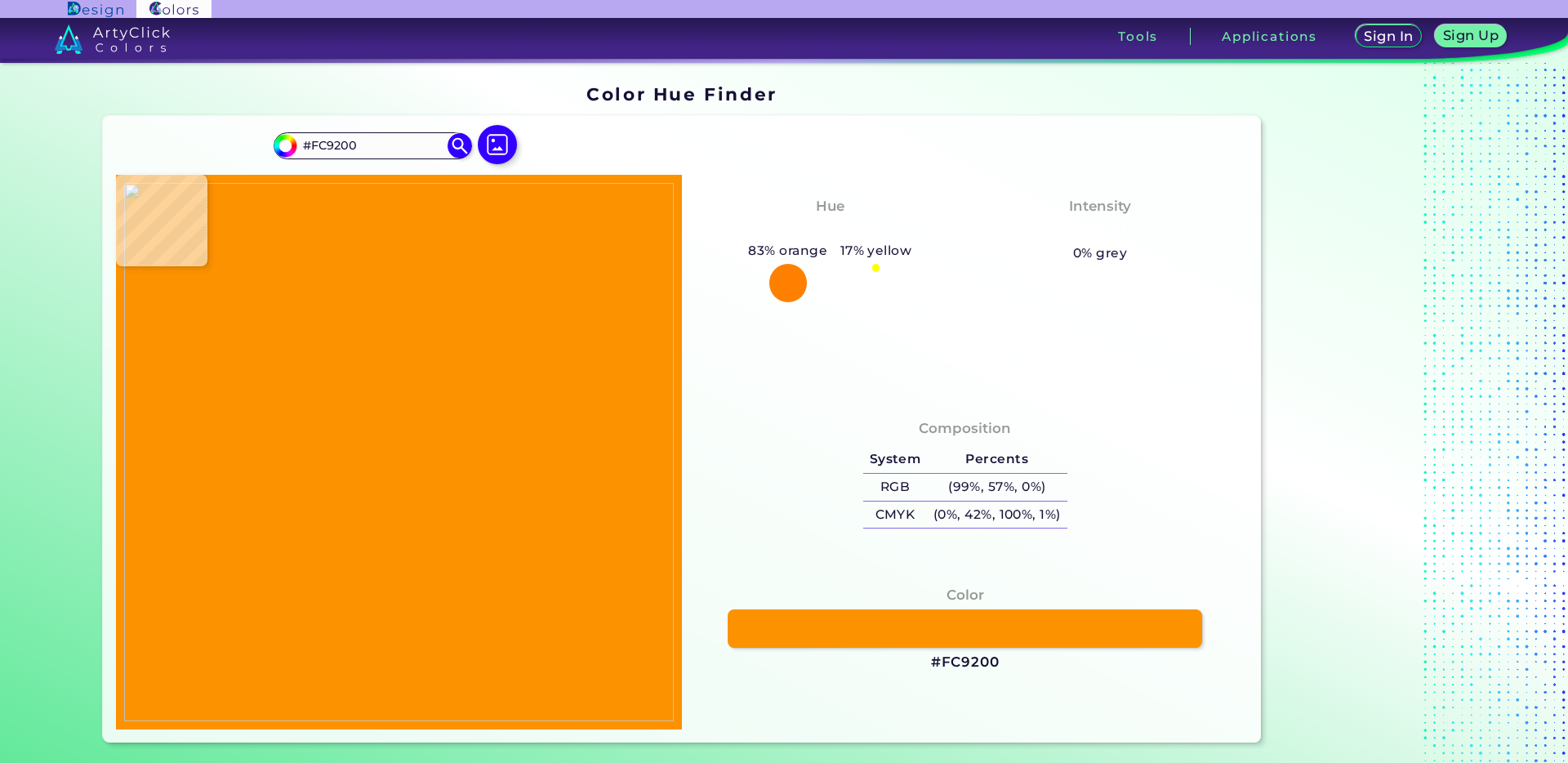
type input "#fe9a00"
type input "#FE9A00"
type input "#fd9a01"
type input "#FD9A01"
type input "#fea500"
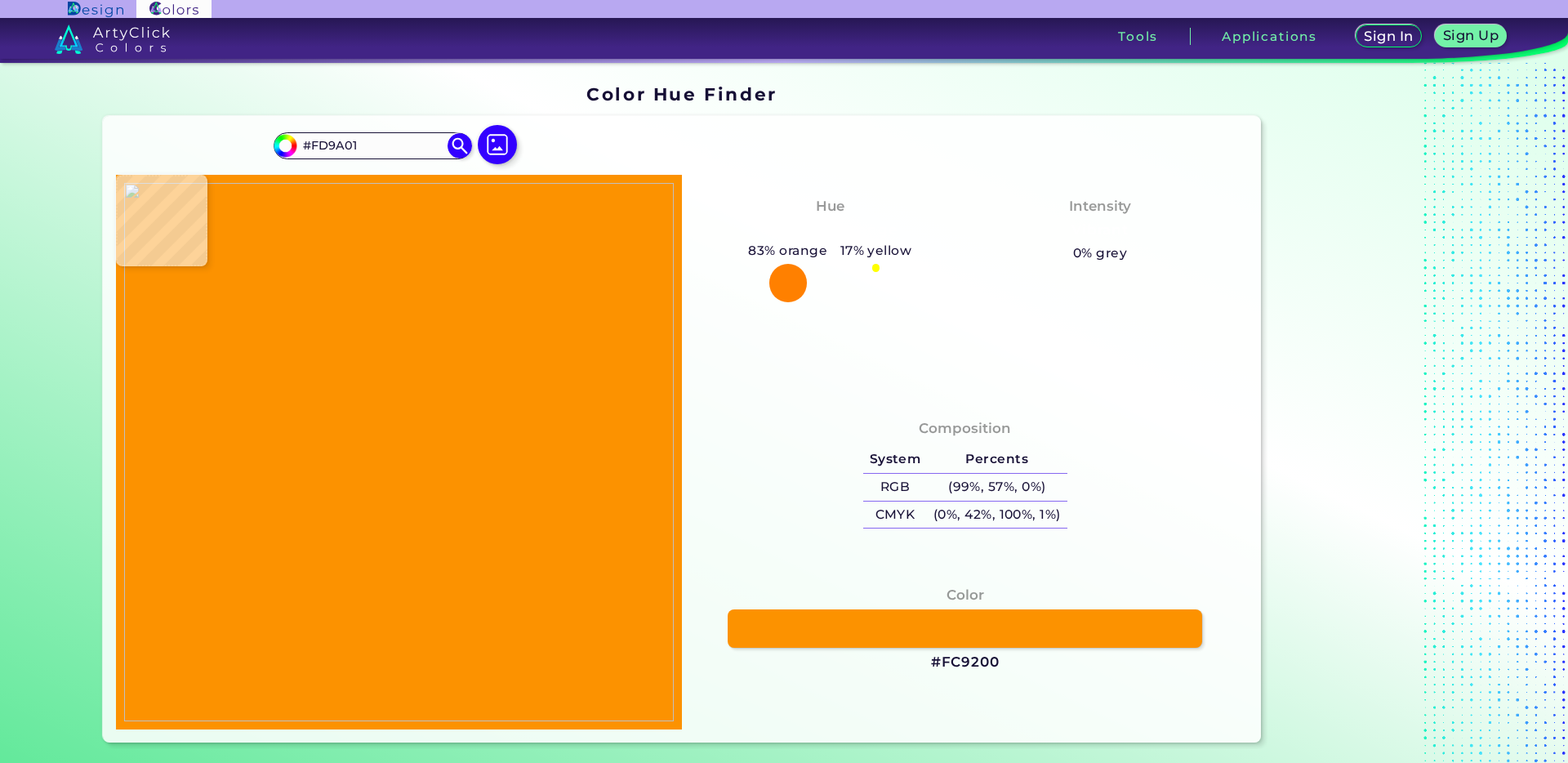
type input "#FEA500"
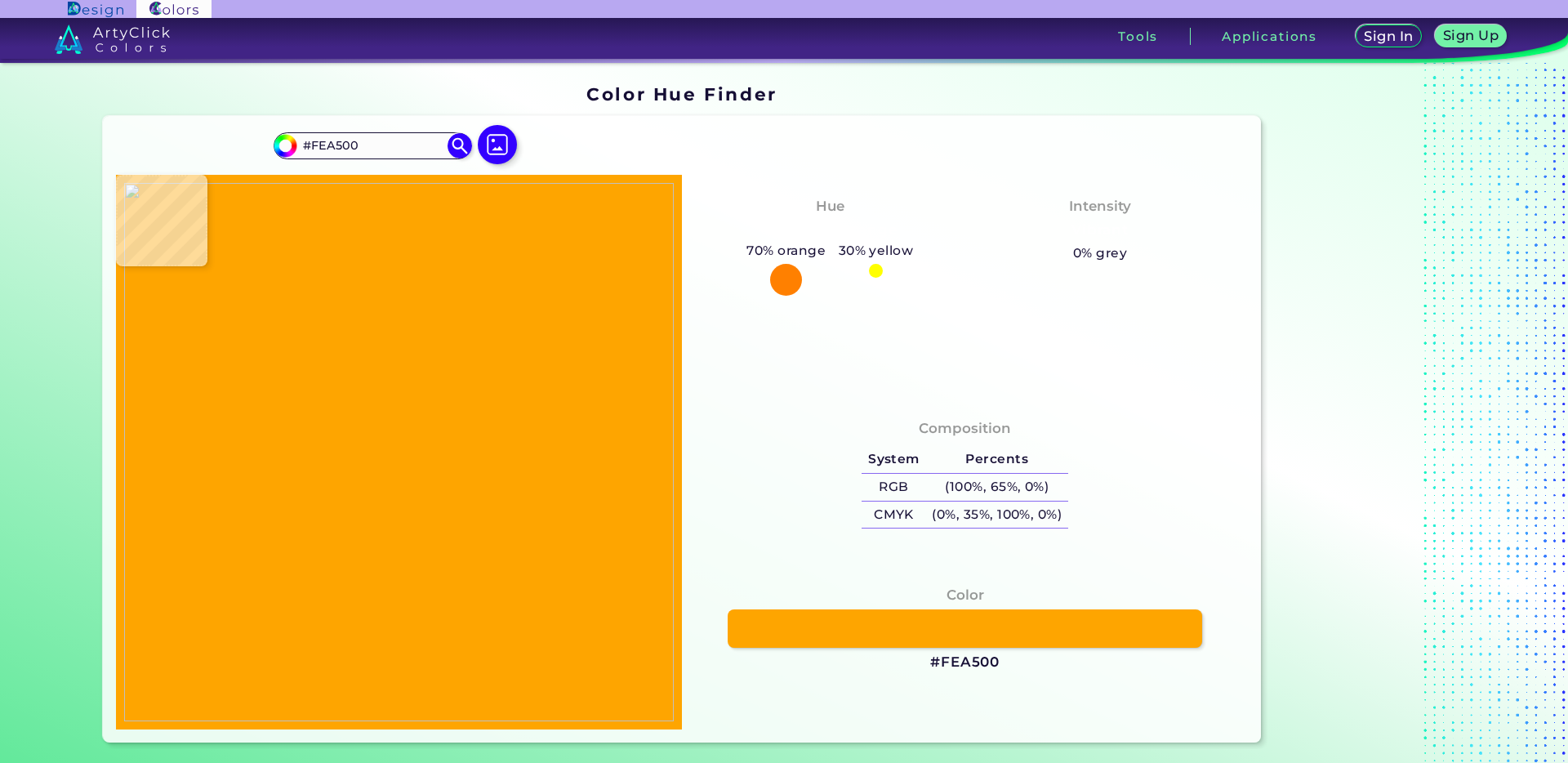
type input "#faf9f7"
type input "#FAF9F7"
type input "#fdfbfc"
type input "#FDFBFC"
